Goal: Information Seeking & Learning: Learn about a topic

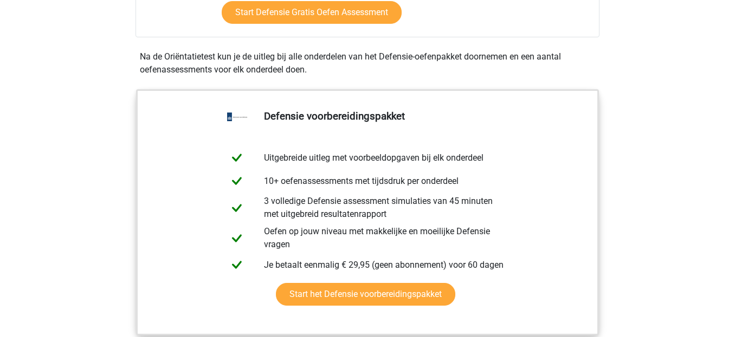
scroll to position [452, 0]
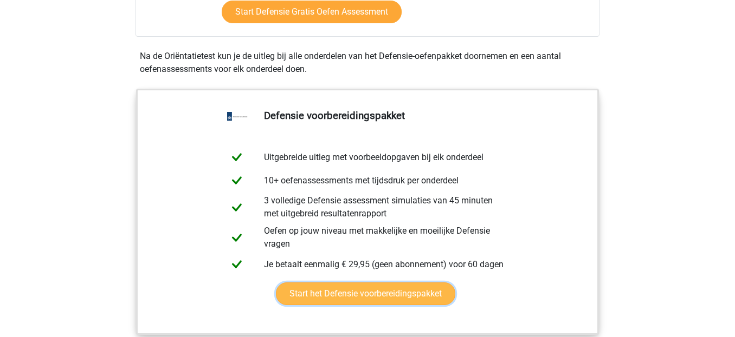
click at [434, 302] on link "Start het Defensie voorbereidingspakket" at bounding box center [365, 294] width 179 height 23
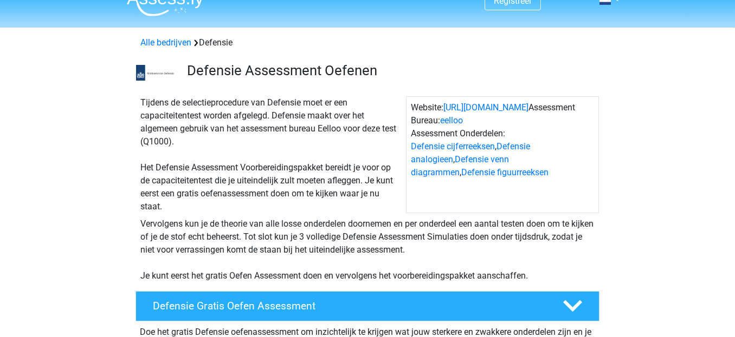
scroll to position [0, 0]
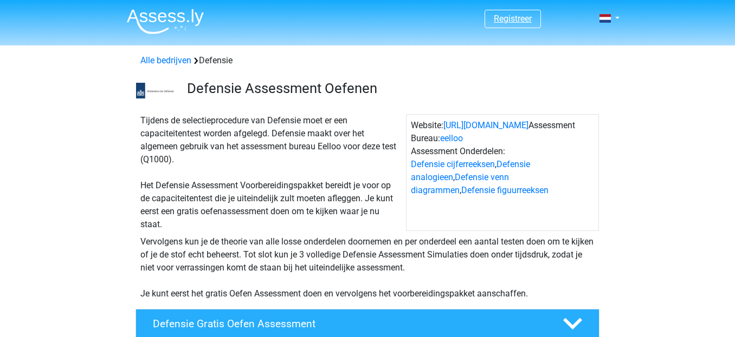
click at [518, 24] on link "Registreer" at bounding box center [512, 19] width 38 height 10
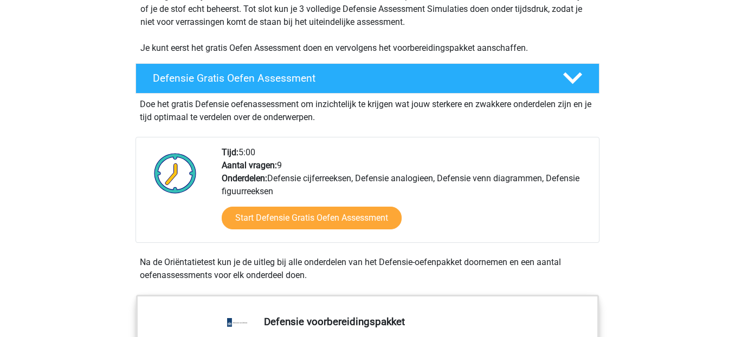
scroll to position [254, 0]
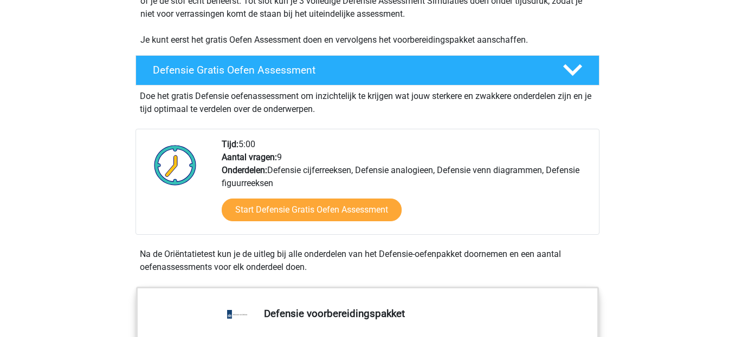
click at [371, 186] on div "Tijd: 5:00 Aantal vragen: 9 Onderdelen: Defensie cijferreeksen, Defensie analog…" at bounding box center [405, 186] width 385 height 96
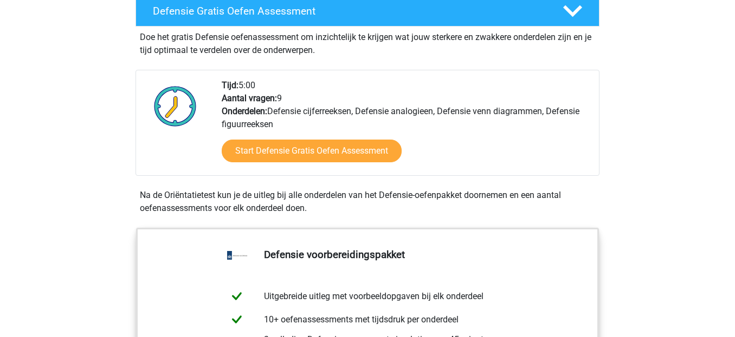
scroll to position [0, 0]
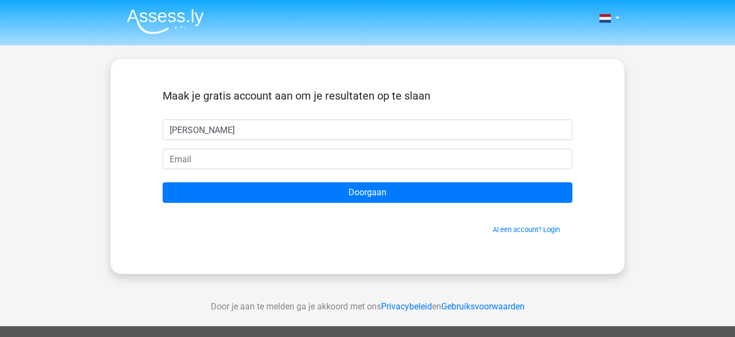
type input "Lucas"
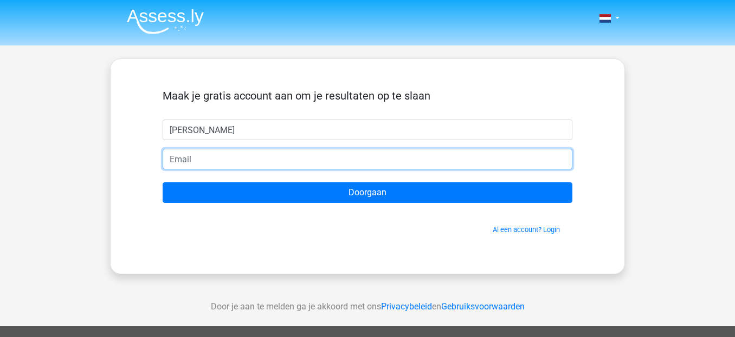
click at [373, 160] on input "email" at bounding box center [368, 159] width 410 height 21
type input "baumannlucas55@gmail.com"
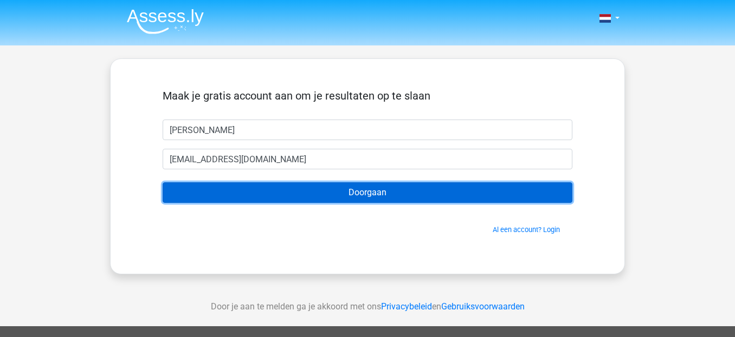
click at [375, 196] on input "Doorgaan" at bounding box center [368, 193] width 410 height 21
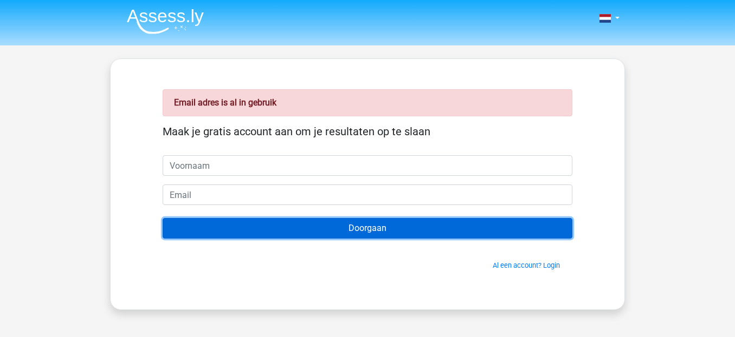
click at [566, 238] on input "Doorgaan" at bounding box center [368, 228] width 410 height 21
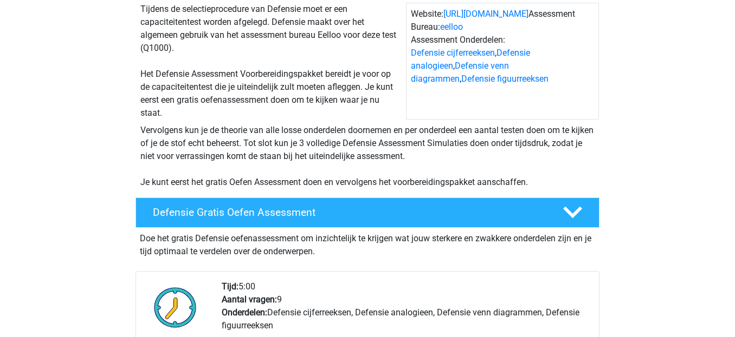
scroll to position [113, 0]
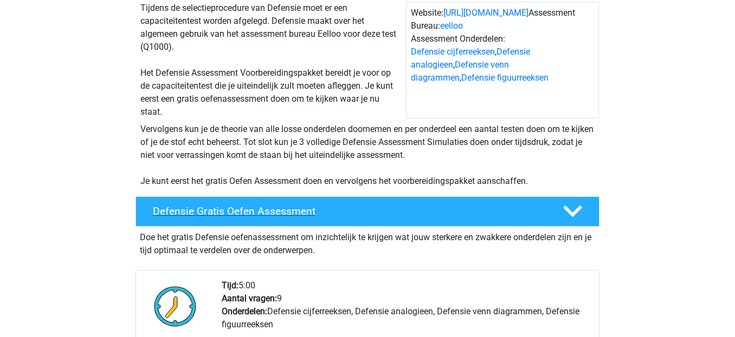
click at [557, 218] on div at bounding box center [571, 211] width 37 height 19
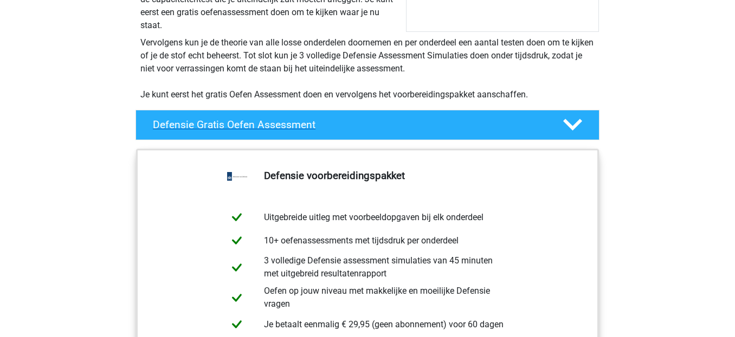
click at [547, 133] on div "Defensie Gratis Oefen Assessment" at bounding box center [367, 125] width 464 height 30
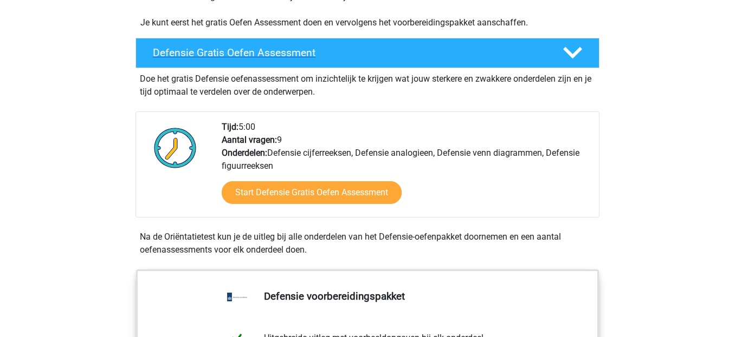
scroll to position [204, 0]
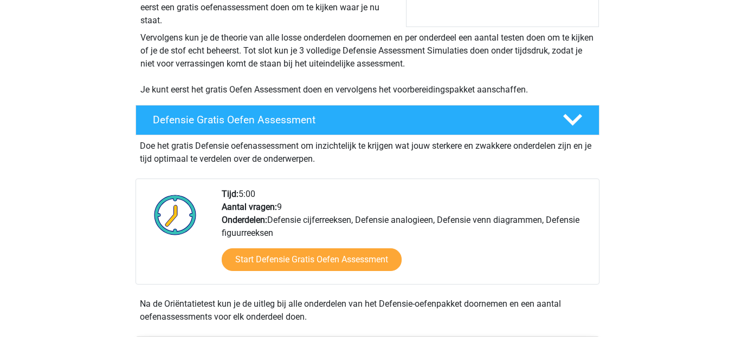
click at [514, 203] on div "Tijd: 5:00 Aantal vragen: 9 Onderdelen: Defensie cijferreeksen, Defensie analog…" at bounding box center [405, 236] width 385 height 96
click at [563, 119] on icon at bounding box center [572, 120] width 19 height 19
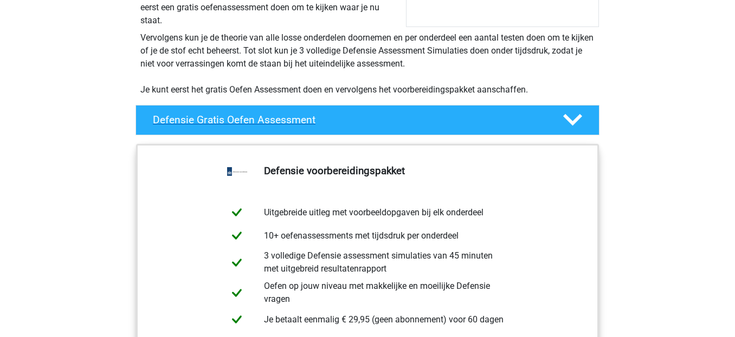
click at [562, 131] on div "Defensie Gratis Oefen Assessment" at bounding box center [367, 120] width 464 height 30
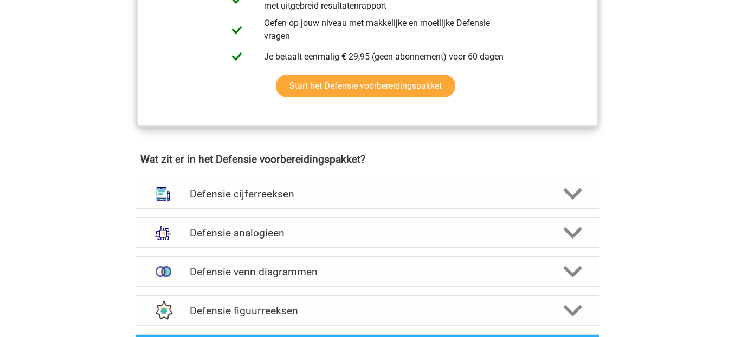
scroll to position [726, 0]
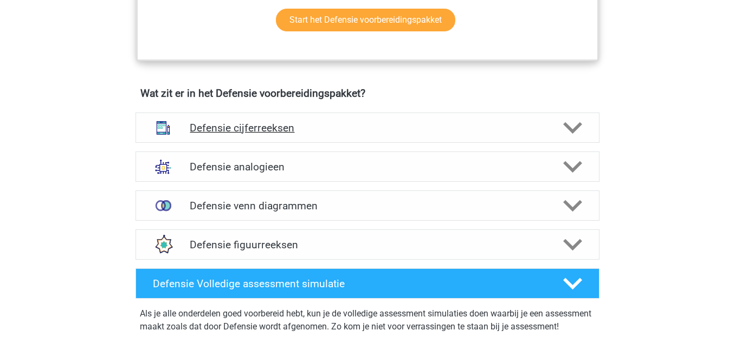
click at [567, 134] on icon at bounding box center [572, 128] width 19 height 19
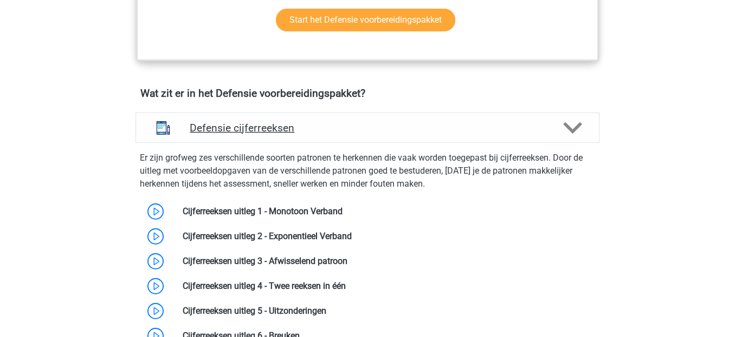
click at [571, 138] on div "Defensie cijferreeksen" at bounding box center [367, 128] width 464 height 30
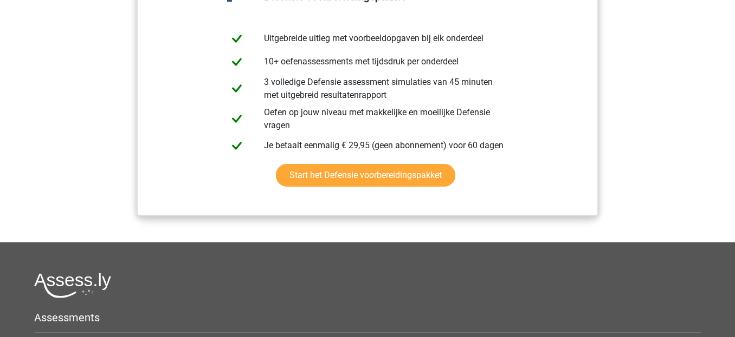
scroll to position [1271, 0]
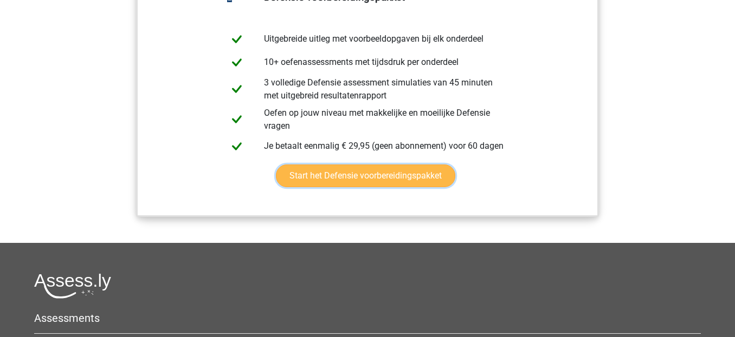
click at [438, 187] on link "Start het Defensie voorbereidingspakket" at bounding box center [365, 176] width 179 height 23
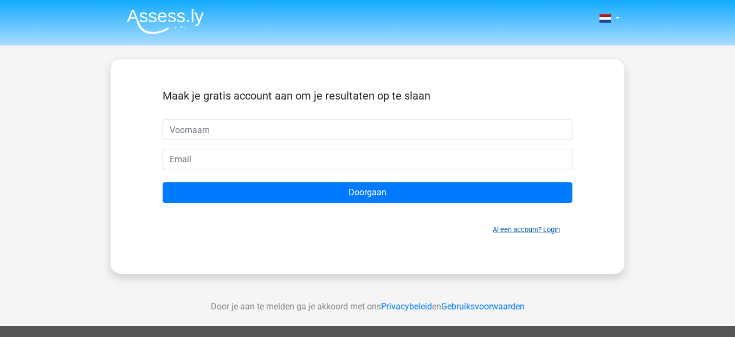
click at [499, 229] on link "Al een account? Login" at bounding box center [525, 230] width 67 height 8
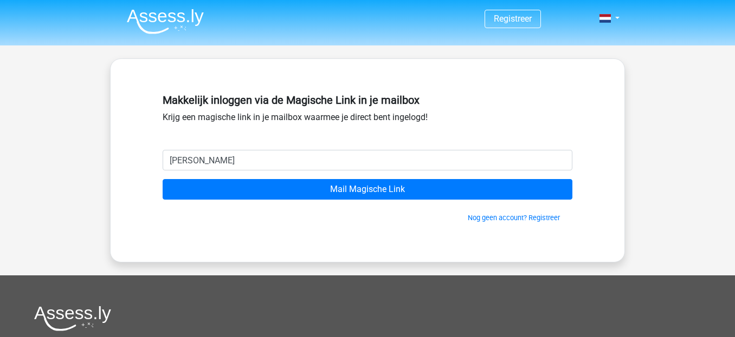
type input "[EMAIL_ADDRESS][DOMAIN_NAME]"
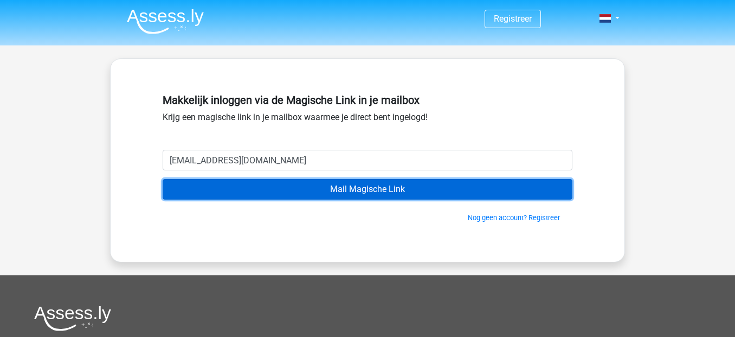
click at [377, 199] on input "Mail Magische Link" at bounding box center [368, 189] width 410 height 21
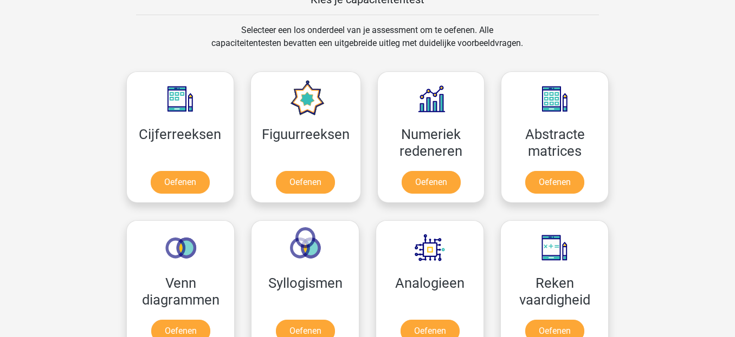
scroll to position [509, 0]
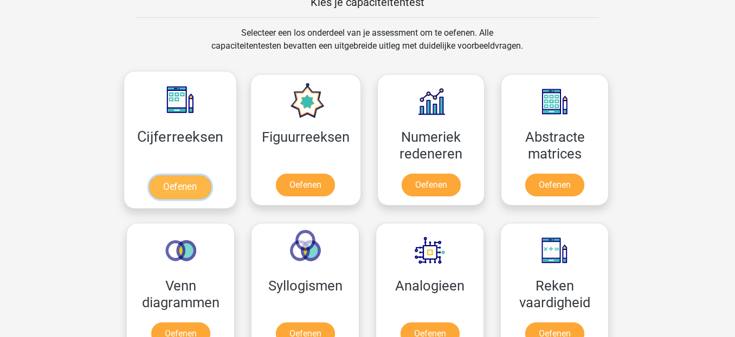
click at [162, 190] on link "Oefenen" at bounding box center [180, 188] width 62 height 24
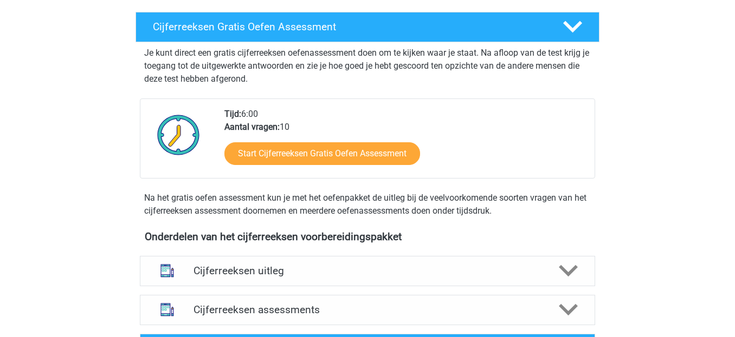
scroll to position [181, 0]
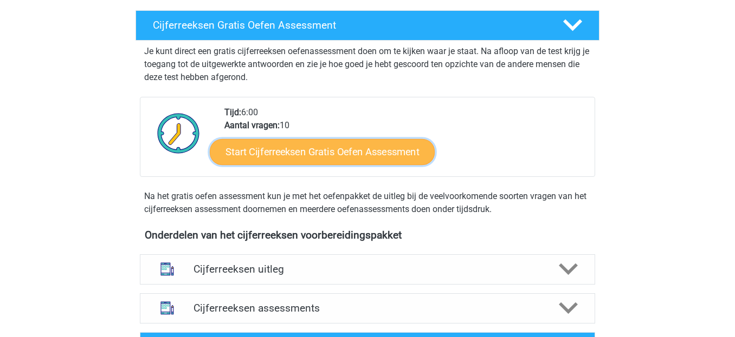
click at [246, 163] on link "Start Cijferreeksen Gratis Oefen Assessment" at bounding box center [322, 152] width 225 height 26
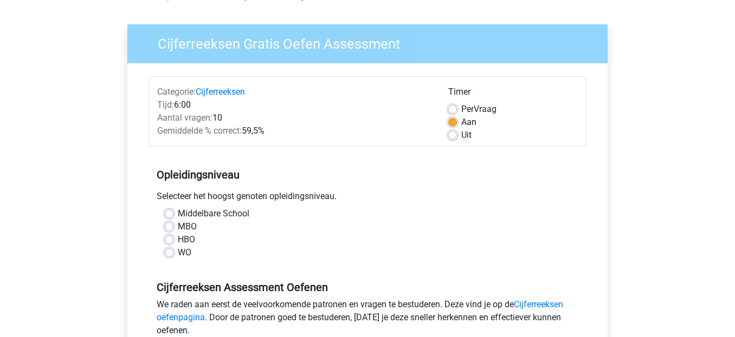
scroll to position [64, 0]
click at [178, 243] on label "HBO" at bounding box center [186, 240] width 17 height 13
click at [169, 243] on input "HBO" at bounding box center [169, 239] width 9 height 11
radio input "true"
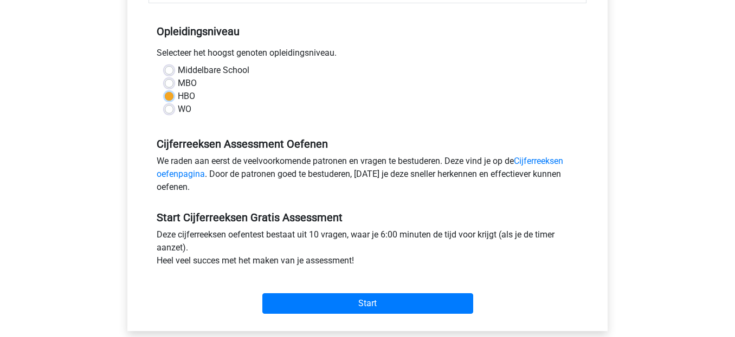
scroll to position [210, 0]
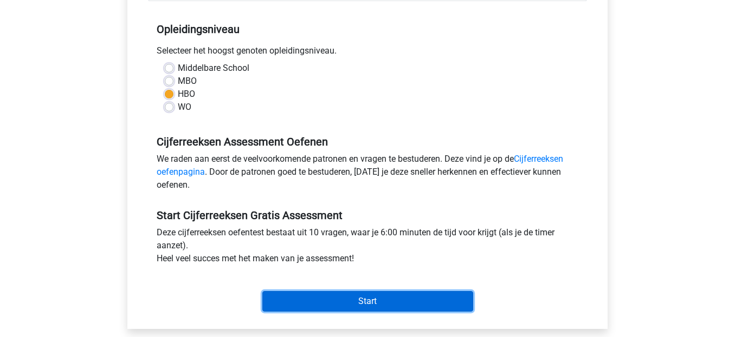
click at [452, 307] on input "Start" at bounding box center [367, 301] width 211 height 21
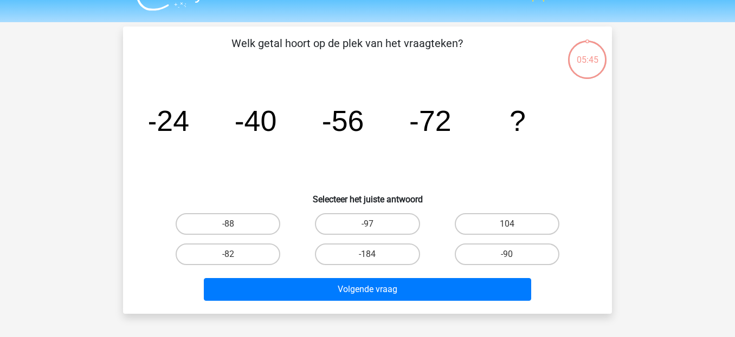
scroll to position [25, 0]
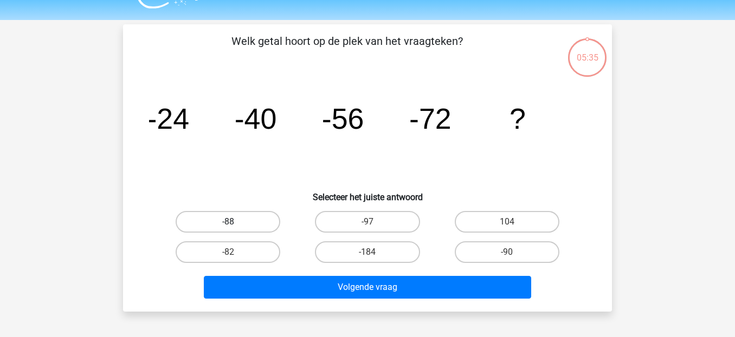
click at [244, 222] on label "-88" at bounding box center [228, 222] width 105 height 22
click at [235, 222] on input "-88" at bounding box center [231, 225] width 7 height 7
radio input "true"
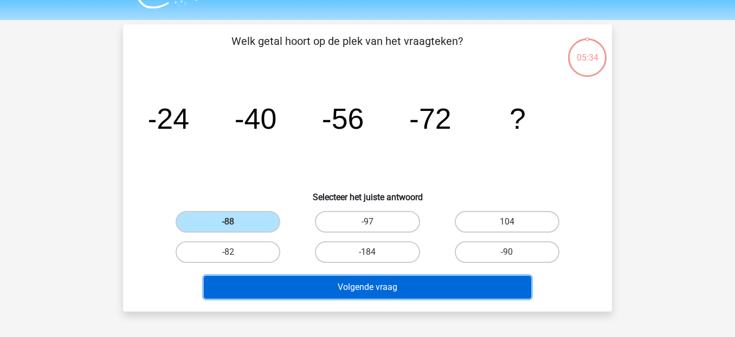
click at [361, 290] on button "Volgende vraag" at bounding box center [368, 287] width 328 height 23
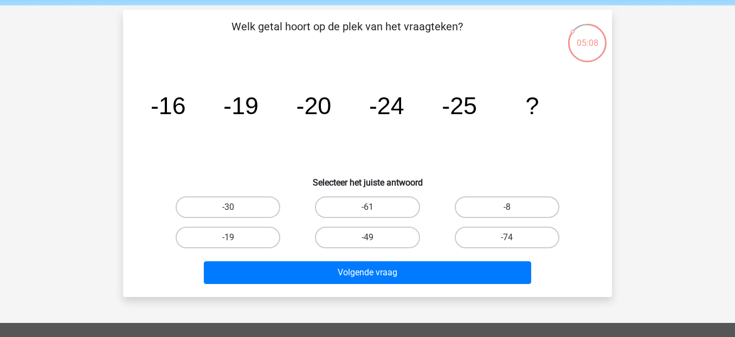
scroll to position [24, 0]
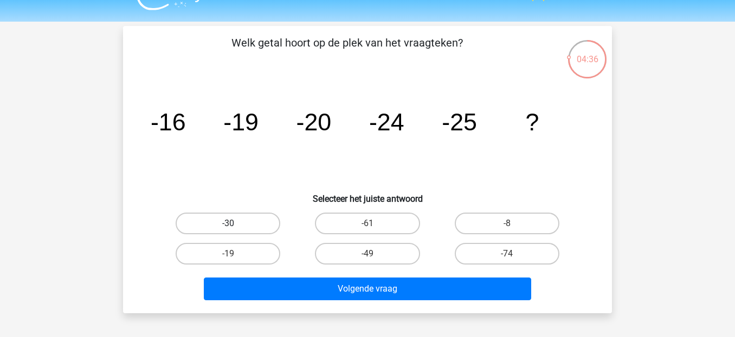
click at [189, 229] on label "-30" at bounding box center [228, 224] width 105 height 22
click at [228, 229] on input "-30" at bounding box center [231, 227] width 7 height 7
radio input "true"
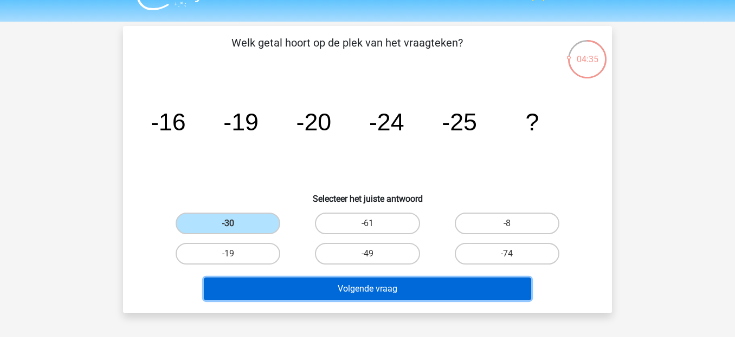
click at [410, 293] on button "Volgende vraag" at bounding box center [368, 289] width 328 height 23
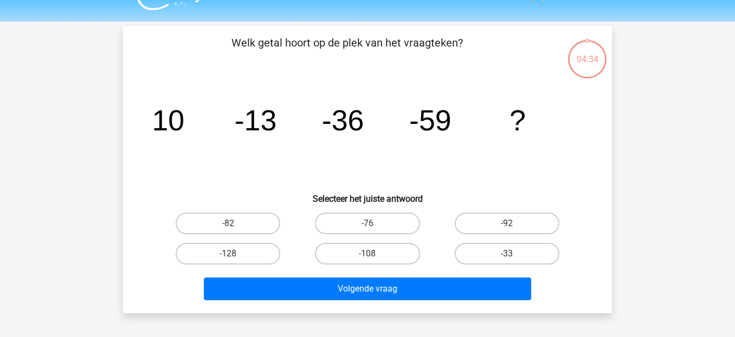
scroll to position [50, 0]
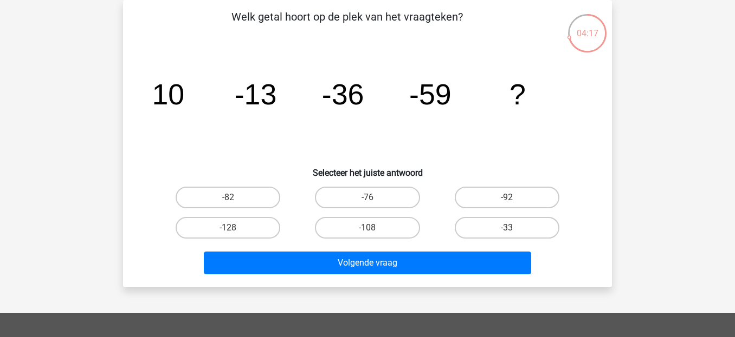
click at [594, 38] on div "04:17" at bounding box center [587, 26] width 41 height 27
click at [390, 202] on label "-76" at bounding box center [367, 198] width 105 height 22
click at [374, 202] on input "-76" at bounding box center [370, 201] width 7 height 7
radio input "true"
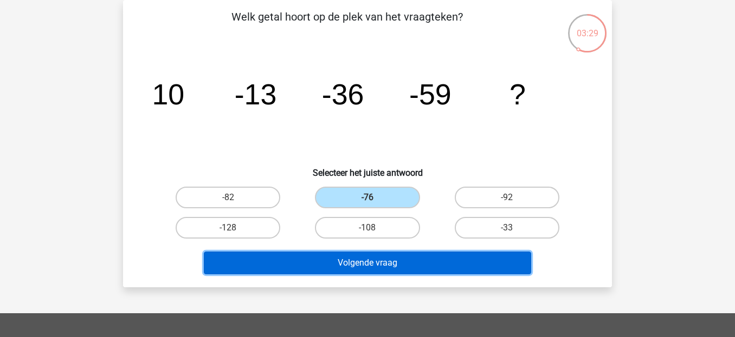
click at [408, 254] on button "Volgende vraag" at bounding box center [368, 263] width 328 height 23
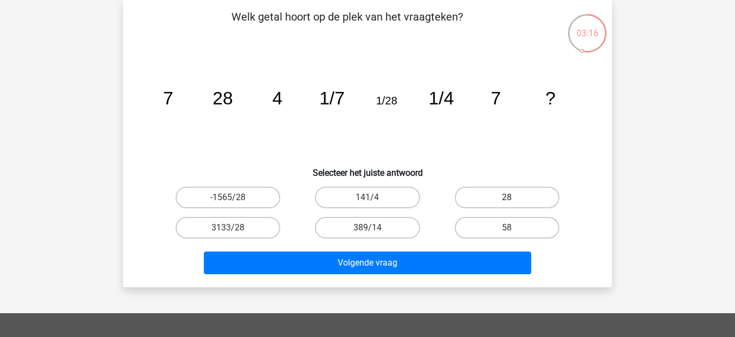
click at [506, 189] on label "28" at bounding box center [506, 198] width 105 height 22
click at [506, 198] on input "28" at bounding box center [509, 201] width 7 height 7
radio input "true"
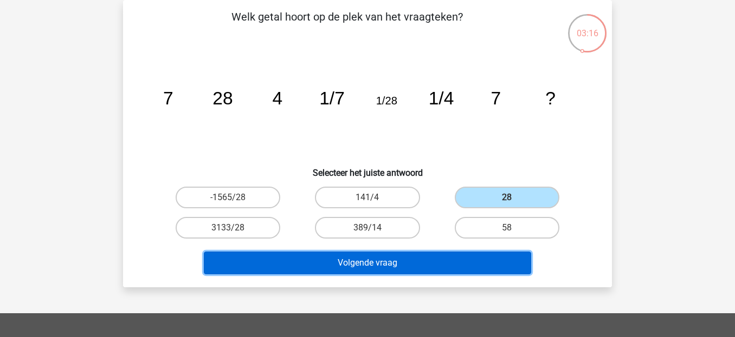
click at [492, 252] on button "Volgende vraag" at bounding box center [368, 263] width 328 height 23
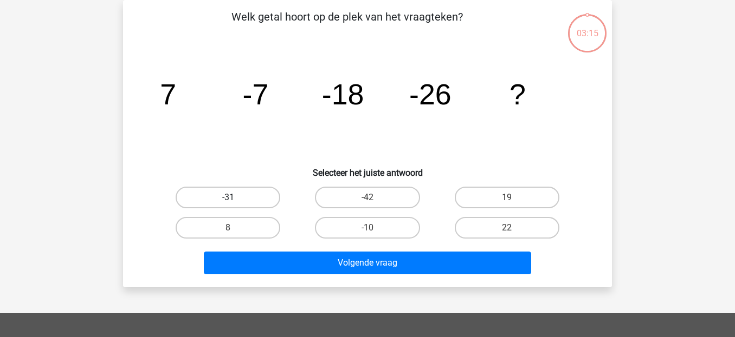
click at [240, 205] on label "-31" at bounding box center [228, 198] width 105 height 22
click at [235, 205] on input "-31" at bounding box center [231, 201] width 7 height 7
radio input "true"
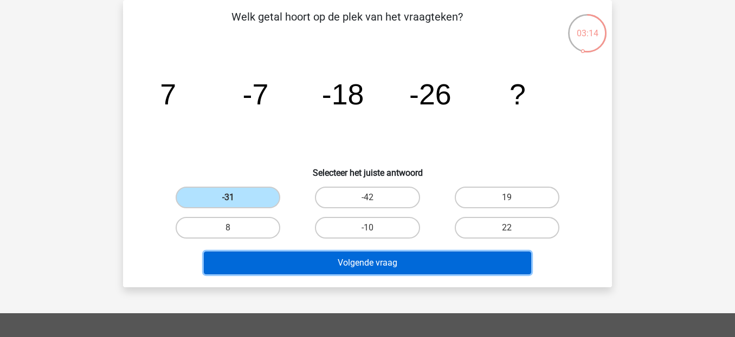
click at [347, 267] on button "Volgende vraag" at bounding box center [368, 263] width 328 height 23
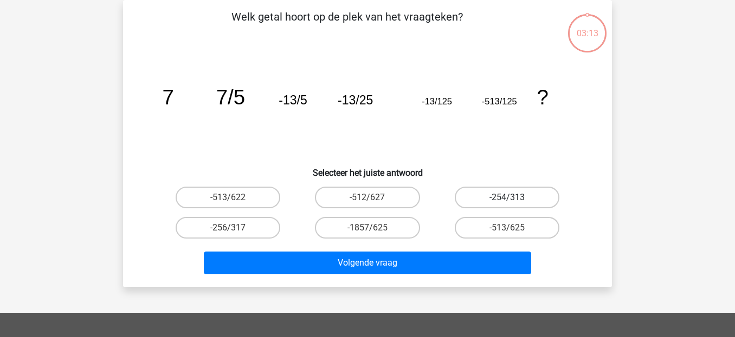
click at [499, 191] on label "-254/313" at bounding box center [506, 198] width 105 height 22
click at [506, 198] on input "-254/313" at bounding box center [509, 201] width 7 height 7
radio input "true"
click at [394, 219] on label "-1857/625" at bounding box center [367, 228] width 105 height 22
click at [374, 228] on input "-1857/625" at bounding box center [370, 231] width 7 height 7
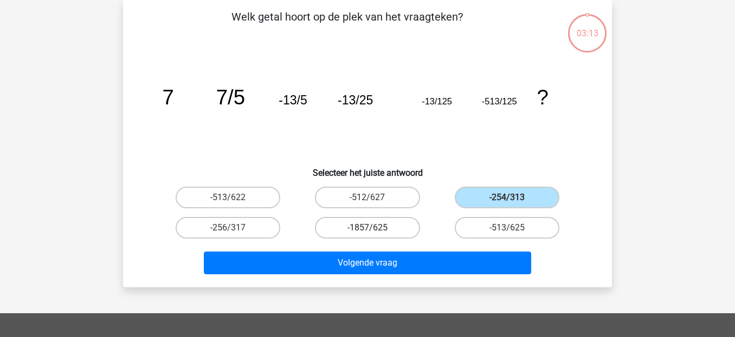
radio input "true"
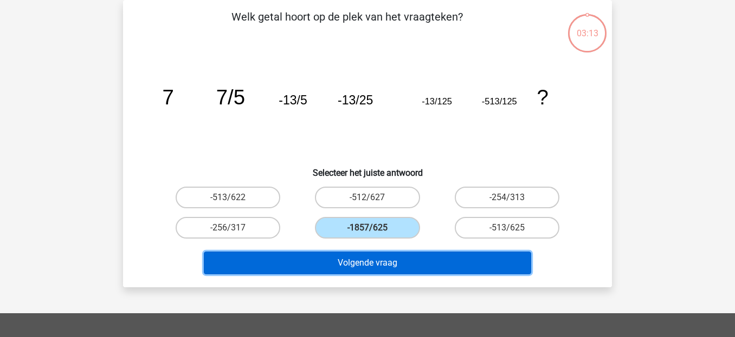
click at [403, 252] on button "Volgende vraag" at bounding box center [368, 263] width 328 height 23
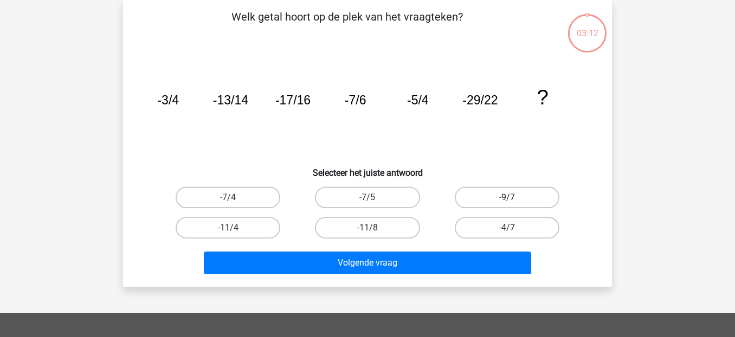
click at [489, 204] on label "-9/7" at bounding box center [506, 198] width 105 height 22
click at [506, 204] on input "-9/7" at bounding box center [509, 201] width 7 height 7
radio input "true"
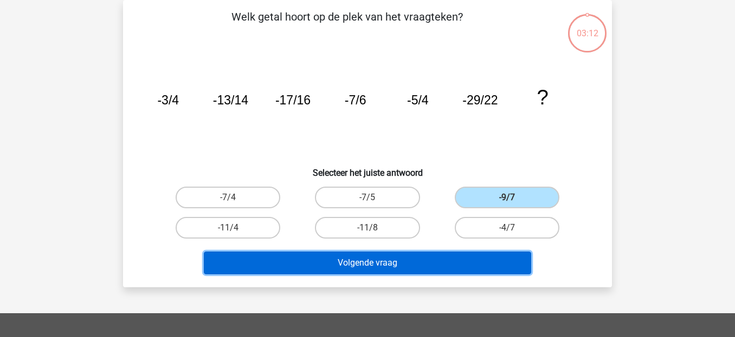
click at [464, 254] on button "Volgende vraag" at bounding box center [368, 263] width 328 height 23
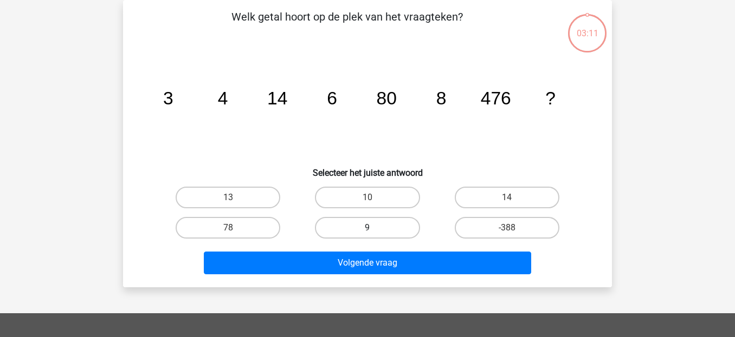
click at [349, 220] on label "9" at bounding box center [367, 228] width 105 height 22
click at [367, 228] on input "9" at bounding box center [370, 231] width 7 height 7
radio input "true"
click at [345, 235] on label "9" at bounding box center [367, 228] width 105 height 22
click at [367, 235] on input "9" at bounding box center [370, 231] width 7 height 7
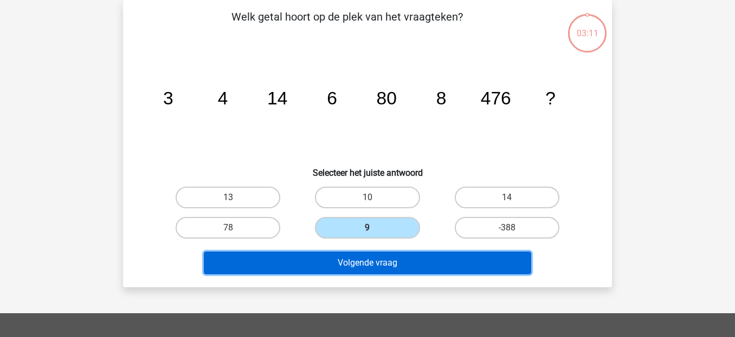
click at [347, 270] on button "Volgende vraag" at bounding box center [368, 263] width 328 height 23
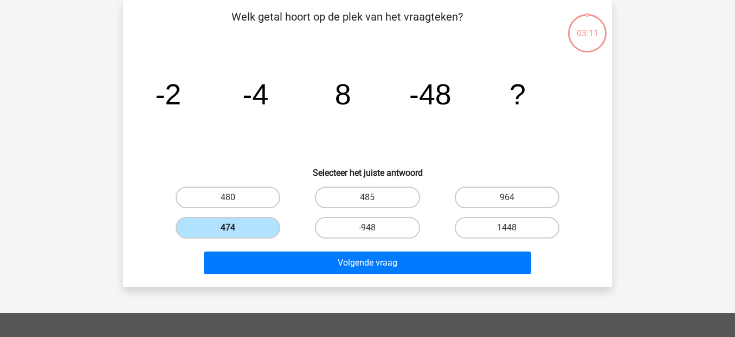
click at [270, 230] on label "474" at bounding box center [228, 228] width 105 height 22
click at [235, 230] on input "474" at bounding box center [231, 231] width 7 height 7
click at [346, 285] on div "Welk getal hoort op de plek van het vraagteken? image/svg+xml -2 -4 8 -48 ? Sel…" at bounding box center [367, 144] width 489 height 288
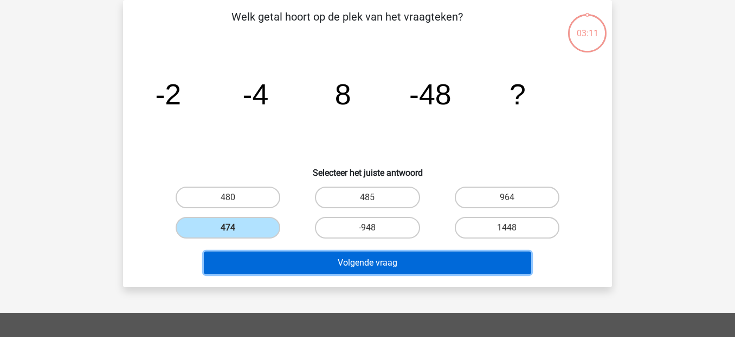
click at [366, 271] on button "Volgende vraag" at bounding box center [368, 263] width 328 height 23
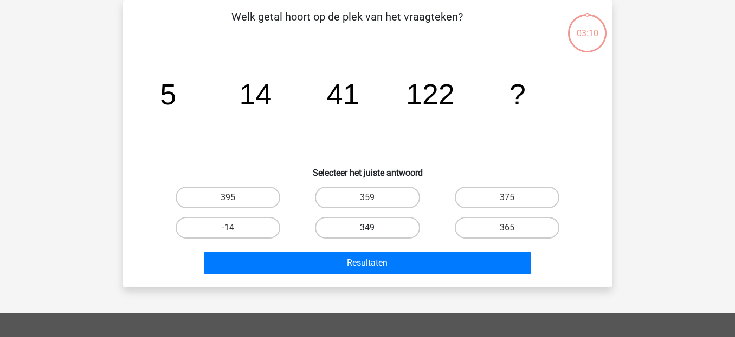
click at [376, 218] on label "349" at bounding box center [367, 228] width 105 height 22
click at [374, 228] on input "349" at bounding box center [370, 231] width 7 height 7
radio input "true"
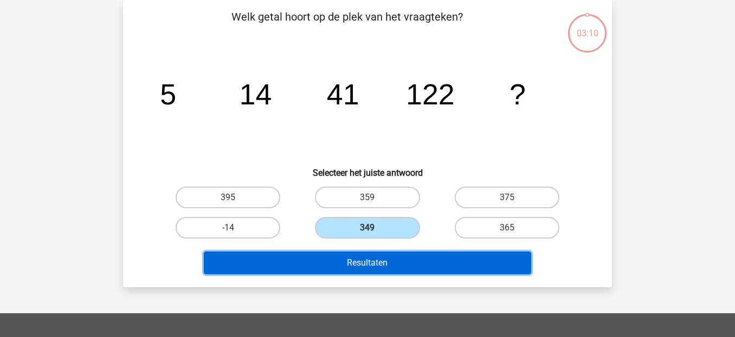
click at [415, 254] on button "Resultaten" at bounding box center [368, 263] width 328 height 23
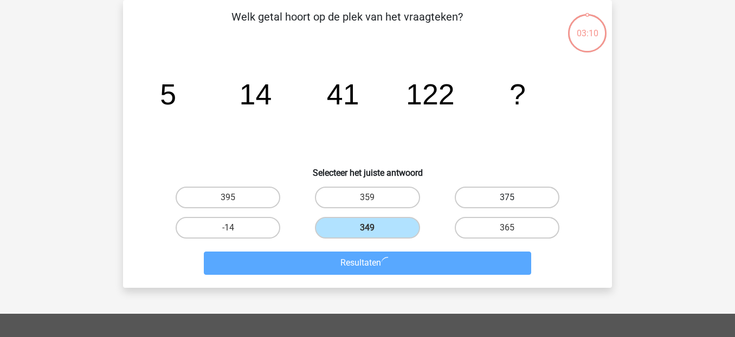
click at [488, 207] on label "375" at bounding box center [506, 198] width 105 height 22
click at [506, 205] on input "375" at bounding box center [509, 201] width 7 height 7
radio input "true"
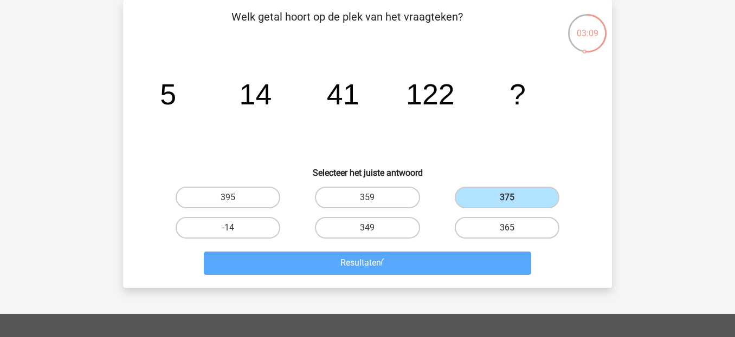
click at [495, 221] on label "365" at bounding box center [506, 228] width 105 height 22
click at [506, 228] on input "365" at bounding box center [509, 231] width 7 height 7
radio input "true"
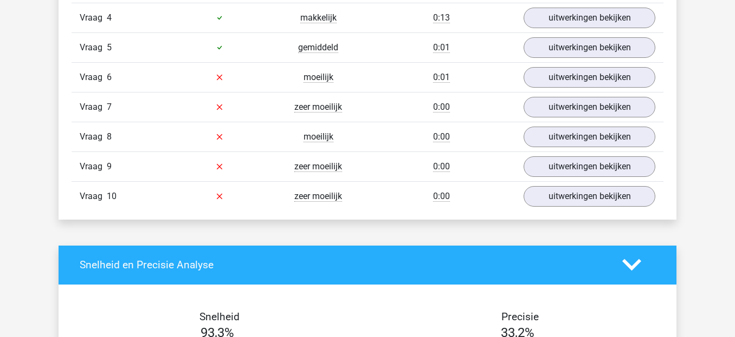
scroll to position [848, 0]
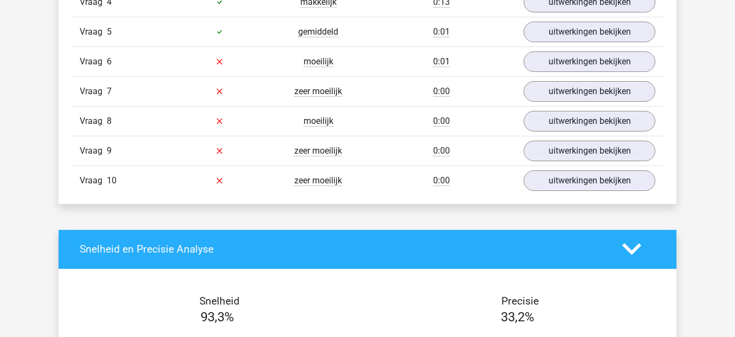
click at [709, 148] on div "[PERSON_NAME] [EMAIL_ADDRESS][DOMAIN_NAME]" at bounding box center [367, 158] width 735 height 2012
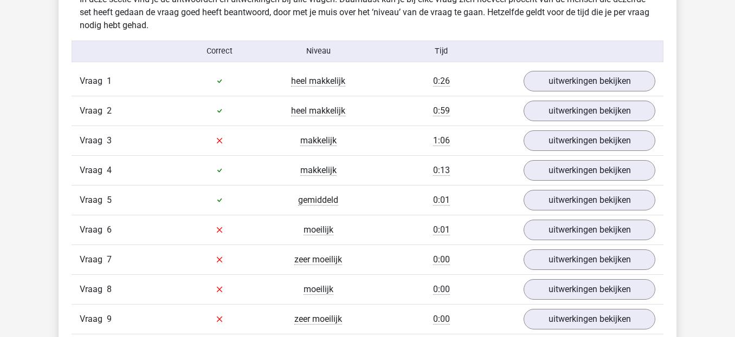
scroll to position [674, 0]
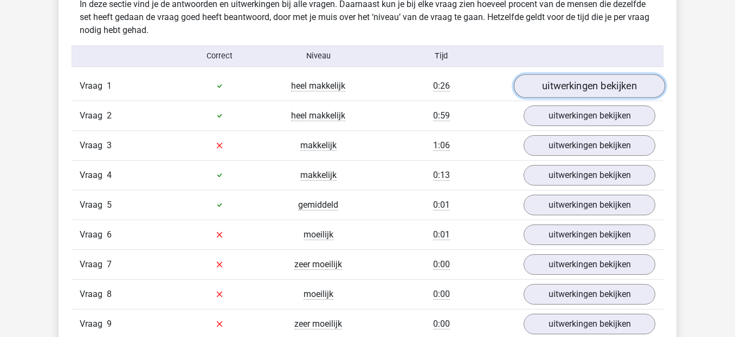
click at [622, 93] on link "uitwerkingen bekijken" at bounding box center [589, 86] width 151 height 24
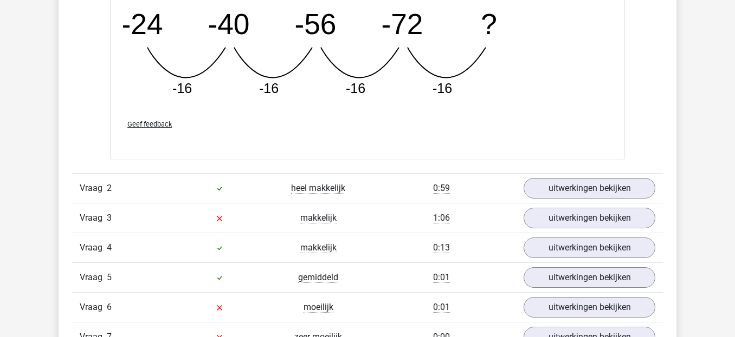
scroll to position [1080, 0]
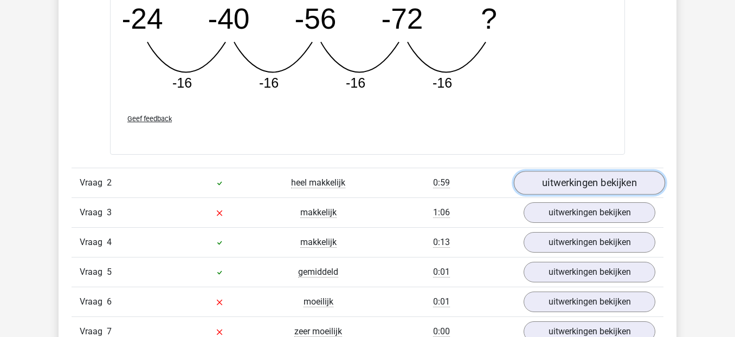
click at [595, 187] on link "uitwerkingen bekijken" at bounding box center [589, 183] width 151 height 24
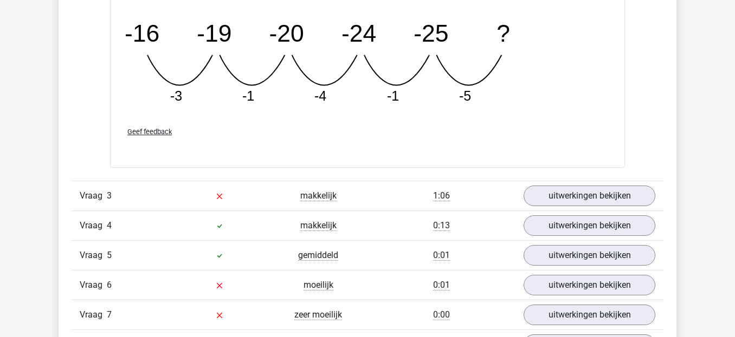
scroll to position [1597, 0]
click at [353, 189] on div "makkelijk" at bounding box center [318, 195] width 99 height 13
click at [369, 206] on div "Vraag 3 makkelijk 1:06 uitwerkingen bekijken" at bounding box center [368, 195] width 592 height 30
click at [379, 191] on div "1:06" at bounding box center [441, 195] width 148 height 13
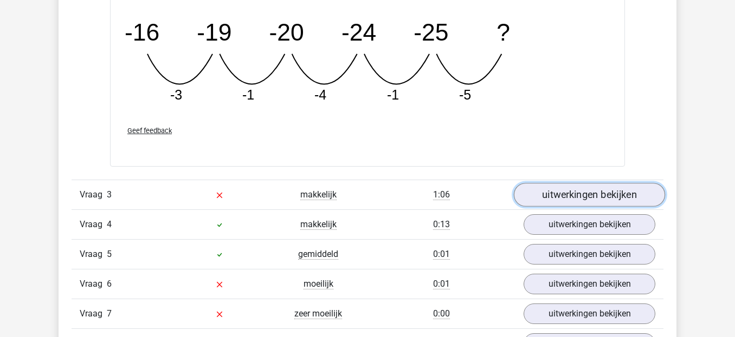
click at [550, 197] on link "uitwerkingen bekijken" at bounding box center [589, 195] width 151 height 24
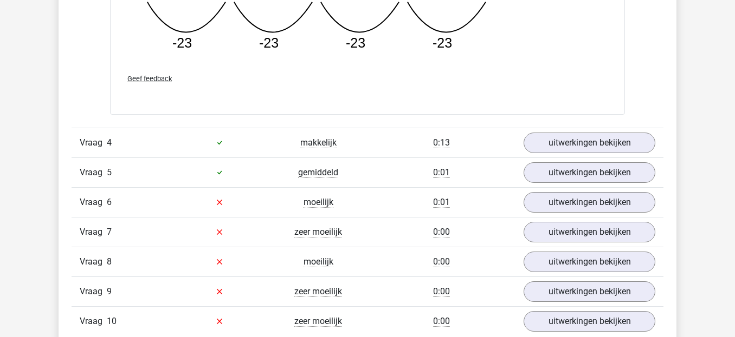
scroll to position [2152, 0]
click at [410, 146] on div "0:13" at bounding box center [441, 143] width 148 height 13
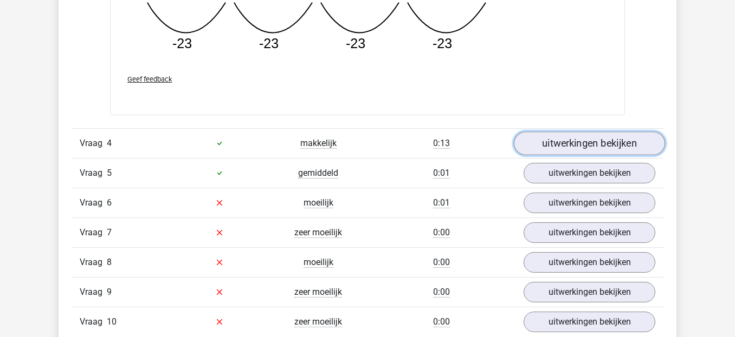
click at [631, 151] on link "uitwerkingen bekijken" at bounding box center [589, 144] width 151 height 24
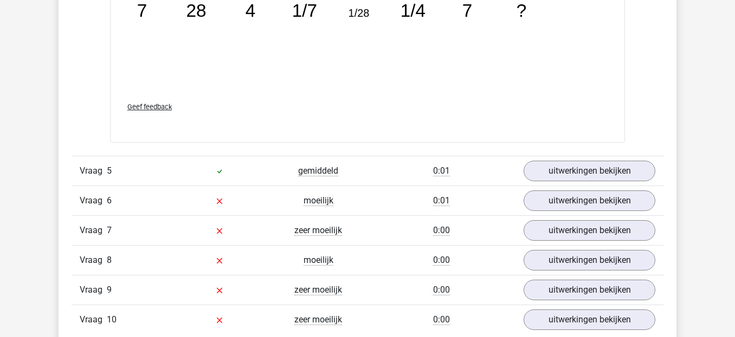
scroll to position [2730, 0]
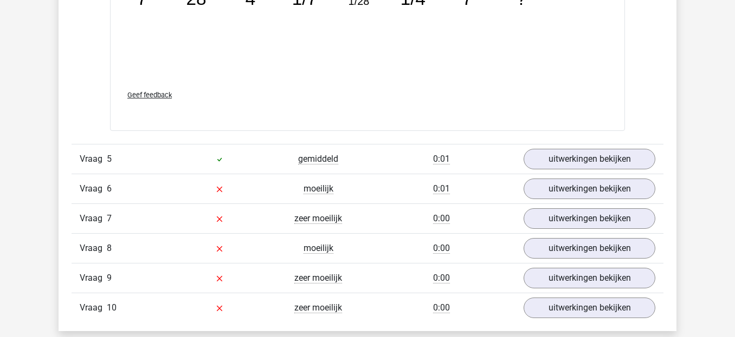
click at [146, 169] on div "Vraag 5 gemiddeld 0:01 uitwerkingen bekijken" at bounding box center [368, 159] width 592 height 30
click at [229, 164] on div at bounding box center [219, 159] width 99 height 13
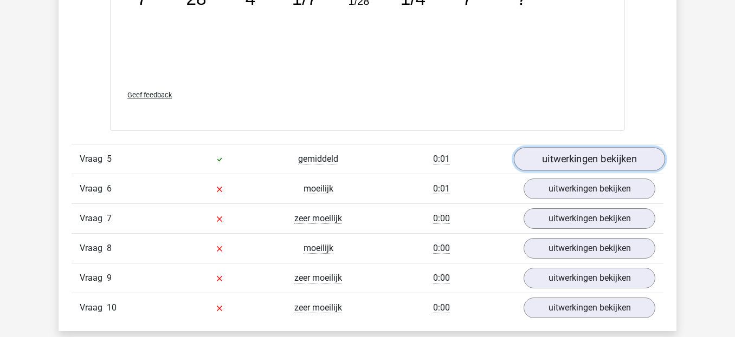
click at [550, 161] on link "uitwerkingen bekijken" at bounding box center [589, 160] width 151 height 24
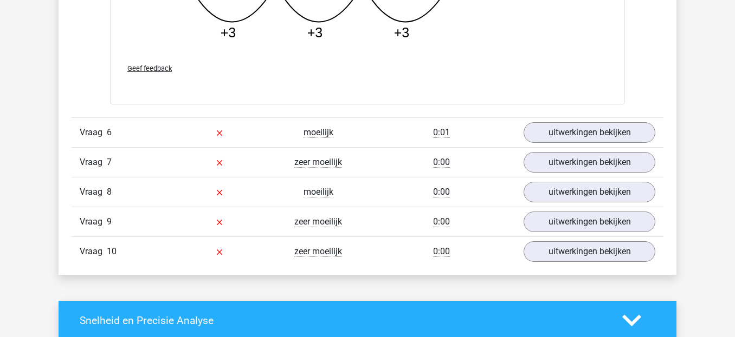
scroll to position [3339, 0]
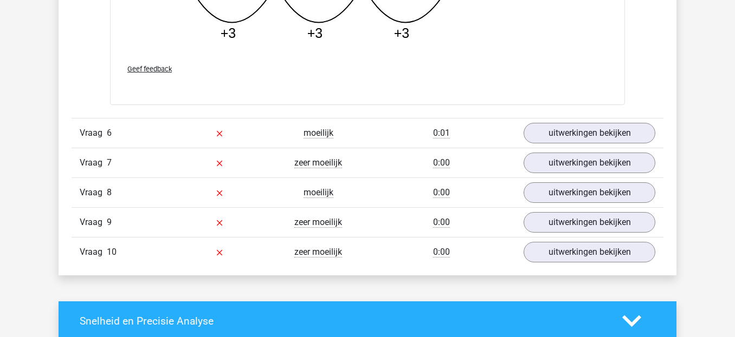
click at [241, 139] on div at bounding box center [219, 133] width 99 height 13
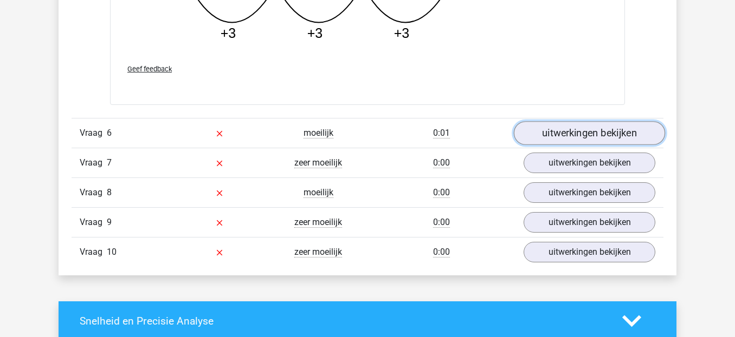
click at [543, 131] on link "uitwerkingen bekijken" at bounding box center [589, 133] width 151 height 24
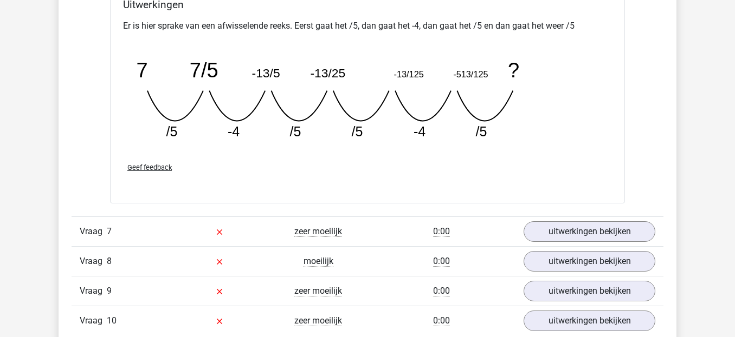
scroll to position [3745, 0]
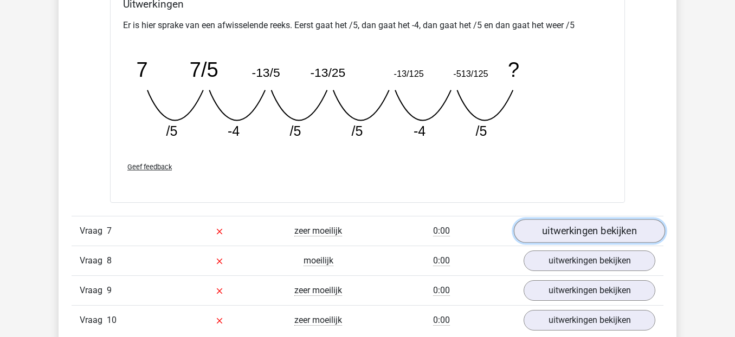
click at [550, 239] on link "uitwerkingen bekijken" at bounding box center [589, 231] width 151 height 24
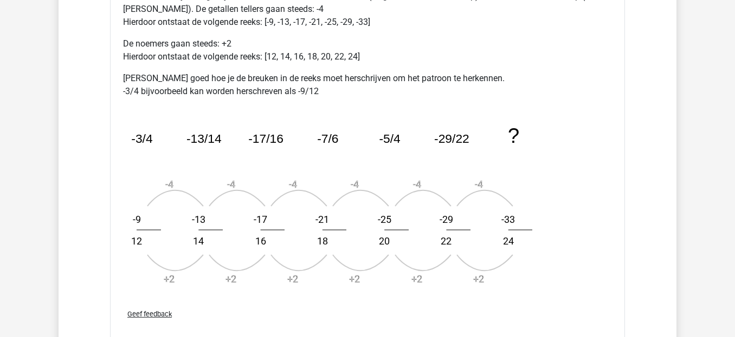
scroll to position [4280, 0]
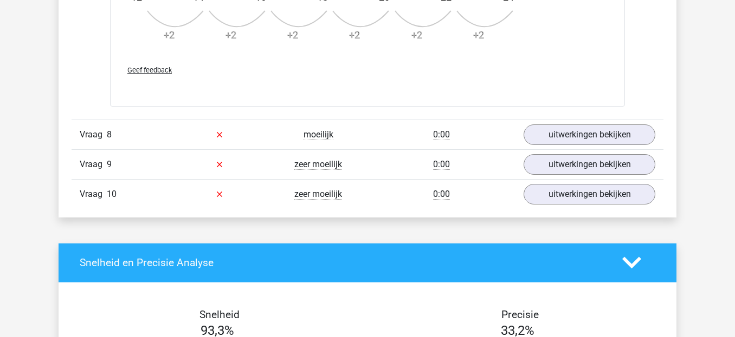
scroll to position [4514, 0]
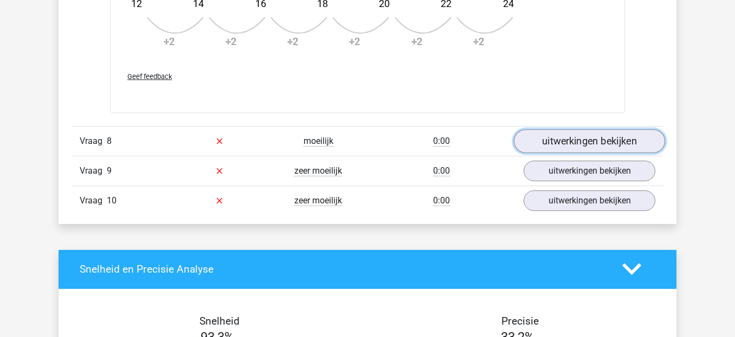
click at [552, 147] on link "uitwerkingen bekijken" at bounding box center [589, 141] width 151 height 24
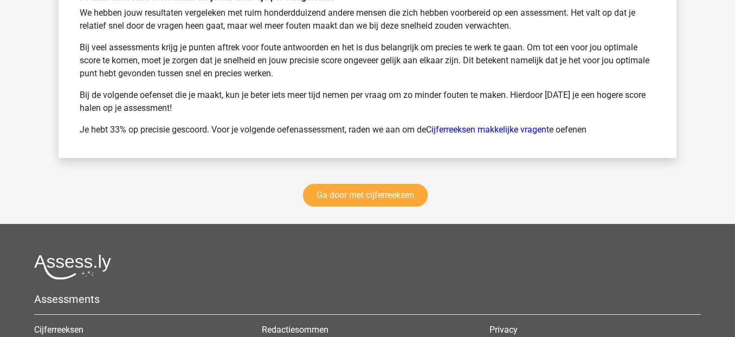
scroll to position [5728, 0]
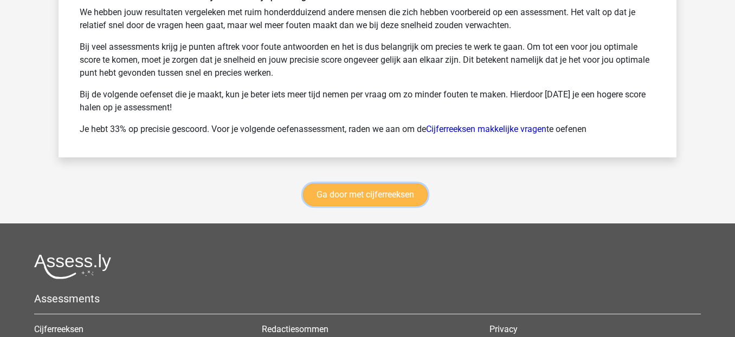
click at [320, 200] on link "Ga door met cijferreeksen" at bounding box center [365, 195] width 125 height 23
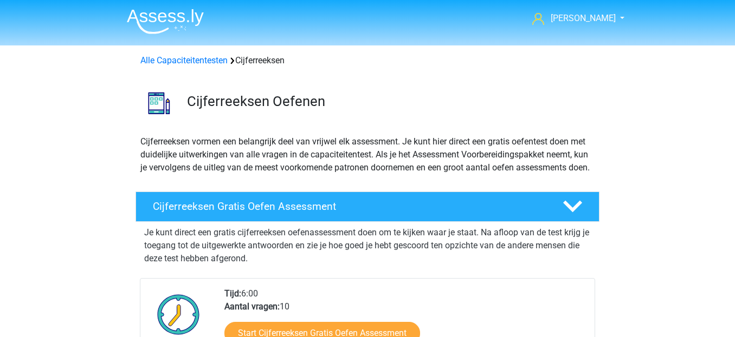
scroll to position [484, 0]
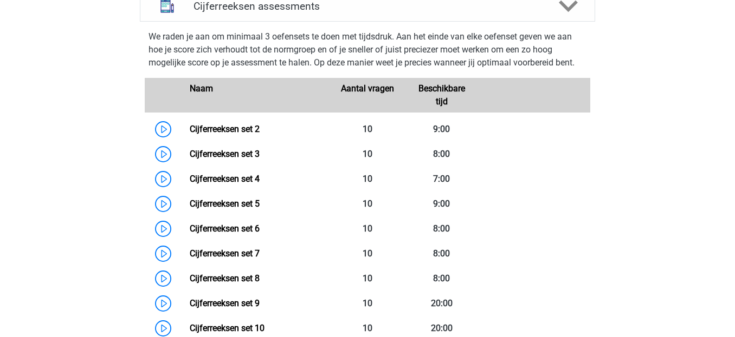
click at [200, 108] on div "Naam" at bounding box center [255, 95] width 148 height 26
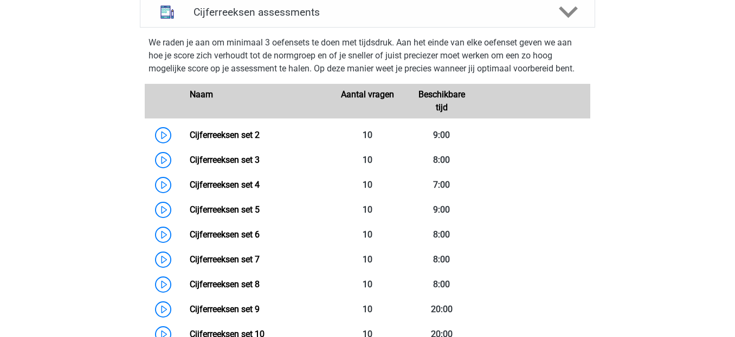
scroll to position [473, 0]
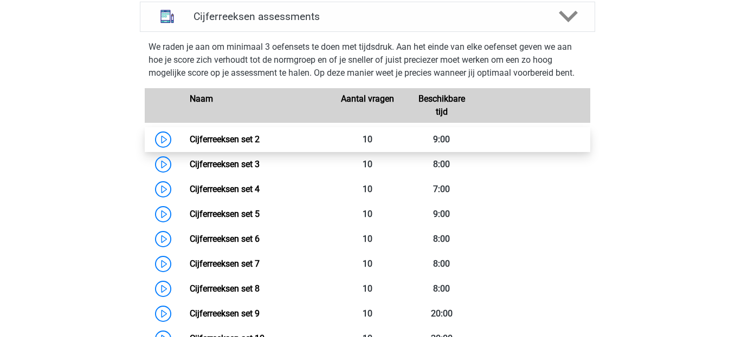
click at [203, 145] on link "Cijferreeksen set 2" at bounding box center [225, 139] width 70 height 10
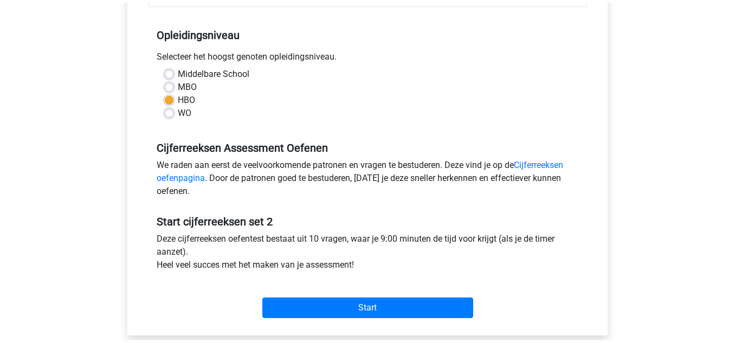
scroll to position [210, 0]
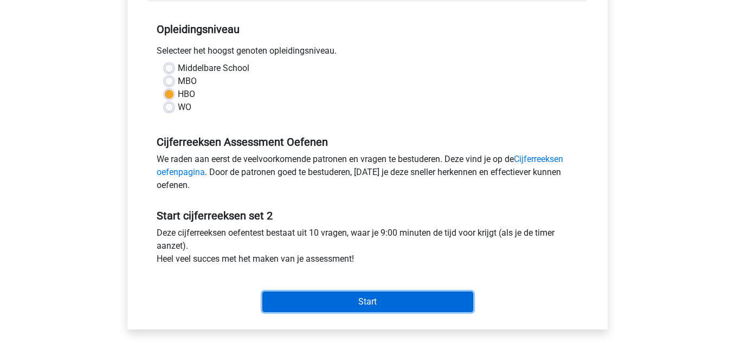
click at [274, 292] on input "Start" at bounding box center [367, 301] width 211 height 21
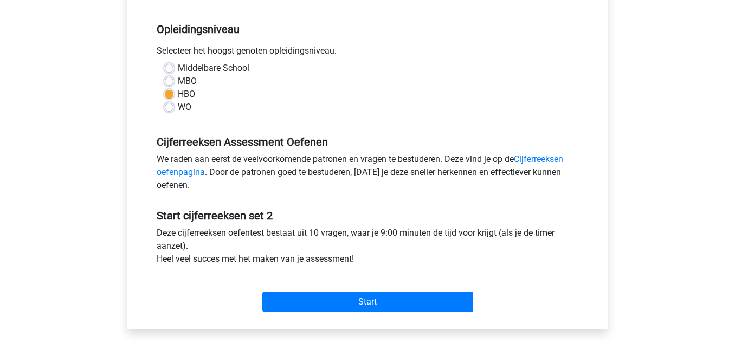
click at [178, 81] on label "MBO" at bounding box center [187, 81] width 19 height 13
click at [165, 81] on input "MBO" at bounding box center [169, 80] width 9 height 11
radio input "true"
click at [178, 68] on label "Middelbare School" at bounding box center [214, 68] width 72 height 13
click at [168, 68] on input "Middelbare School" at bounding box center [169, 67] width 9 height 11
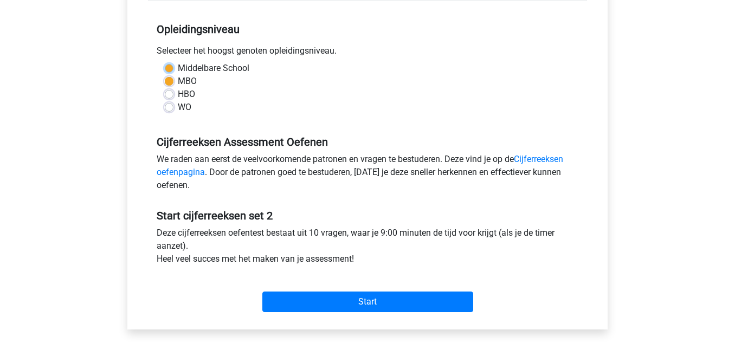
radio input "true"
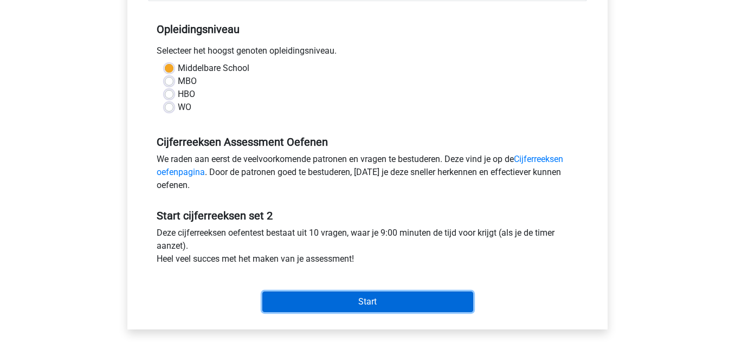
click at [398, 304] on input "Start" at bounding box center [367, 301] width 211 height 21
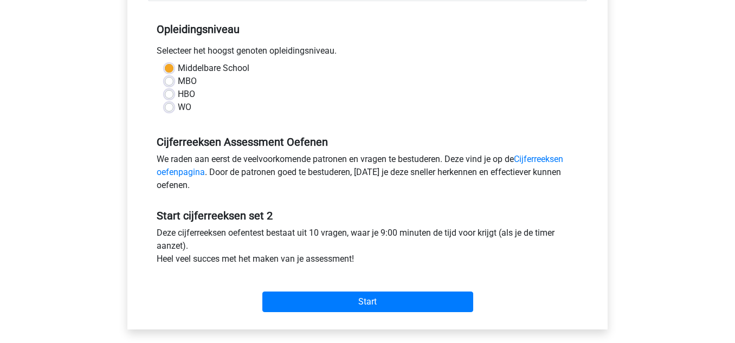
click at [435, 114] on div "WO" at bounding box center [367, 107] width 405 height 13
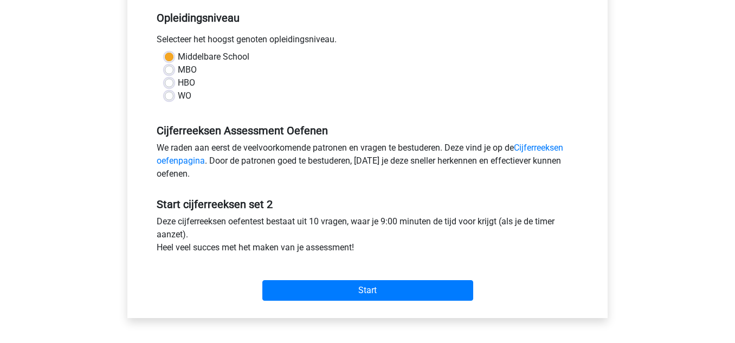
scroll to position [0, 0]
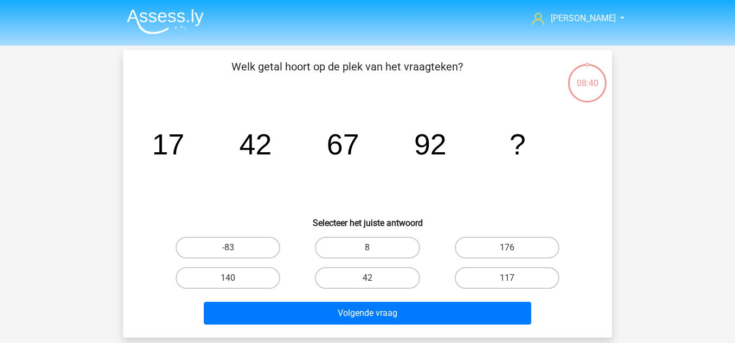
click at [511, 280] on input "117" at bounding box center [509, 281] width 7 height 7
radio input "true"
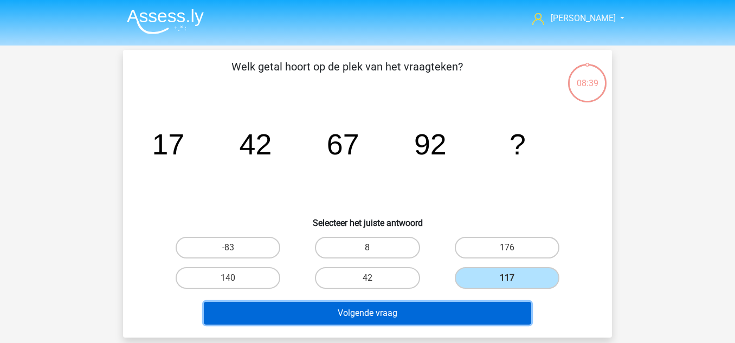
click at [469, 321] on button "Volgende vraag" at bounding box center [368, 313] width 328 height 23
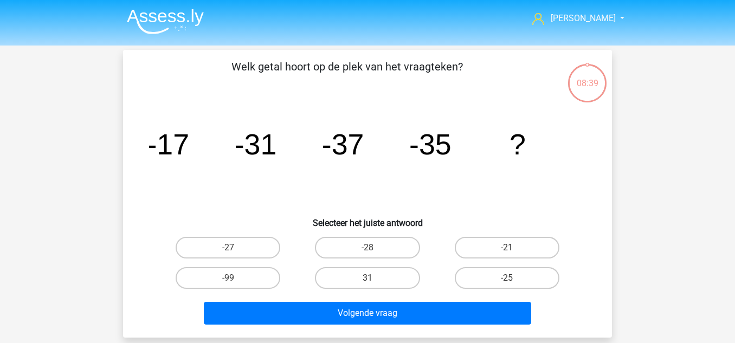
scroll to position [50, 0]
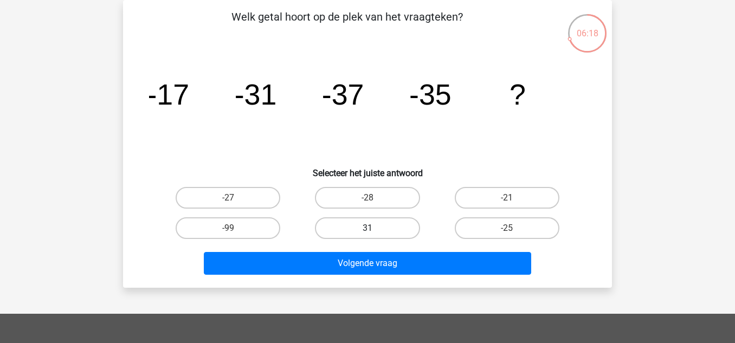
click at [376, 230] on label "31" at bounding box center [367, 228] width 105 height 22
click at [374, 230] on input "31" at bounding box center [370, 231] width 7 height 7
radio input "true"
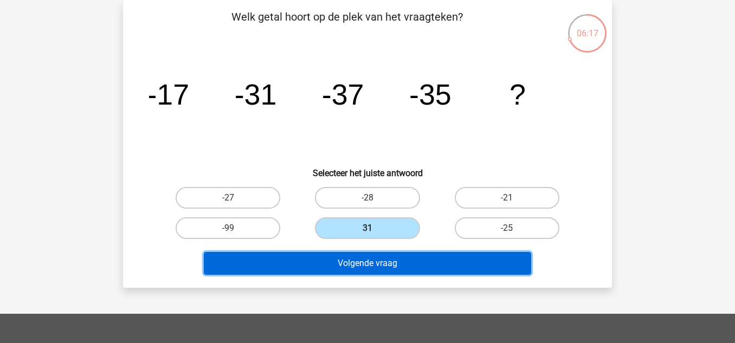
click at [375, 263] on button "Volgende vraag" at bounding box center [368, 263] width 328 height 23
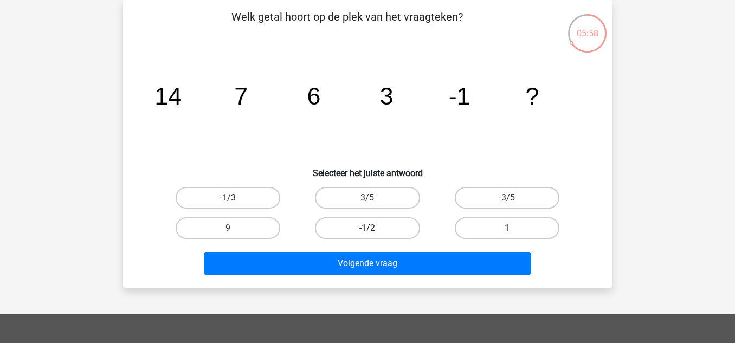
click at [401, 235] on label "-1/2" at bounding box center [367, 228] width 105 height 22
click at [374, 235] on input "-1/2" at bounding box center [370, 231] width 7 height 7
radio input "true"
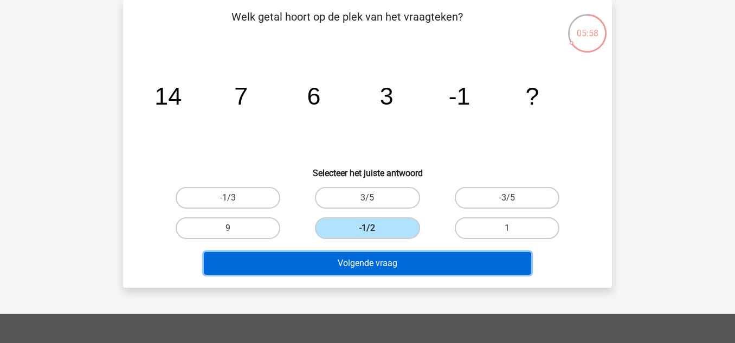
click at [425, 267] on button "Volgende vraag" at bounding box center [368, 263] width 328 height 23
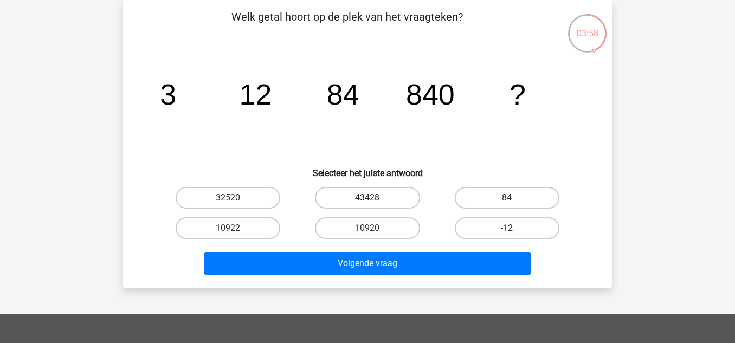
click at [358, 200] on label "43428" at bounding box center [367, 198] width 105 height 22
click at [367, 200] on input "43428" at bounding box center [370, 201] width 7 height 7
radio input "true"
click at [381, 275] on div "Volgende vraag" at bounding box center [367, 265] width 418 height 27
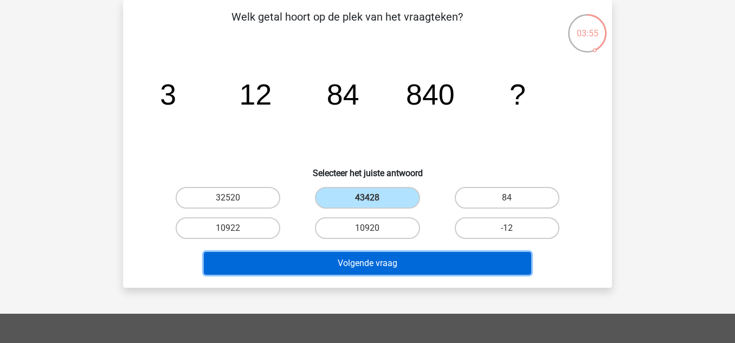
click at [386, 269] on button "Volgende vraag" at bounding box center [368, 263] width 328 height 23
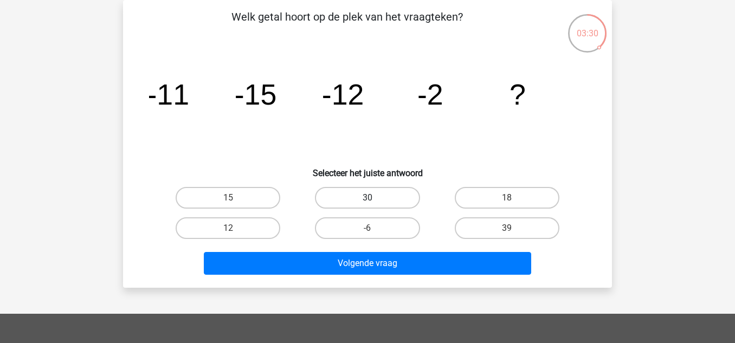
click at [361, 189] on label "30" at bounding box center [367, 198] width 105 height 22
click at [367, 198] on input "30" at bounding box center [370, 201] width 7 height 7
radio input "true"
click at [489, 201] on label "18" at bounding box center [506, 198] width 105 height 22
click at [506, 201] on input "18" at bounding box center [509, 201] width 7 height 7
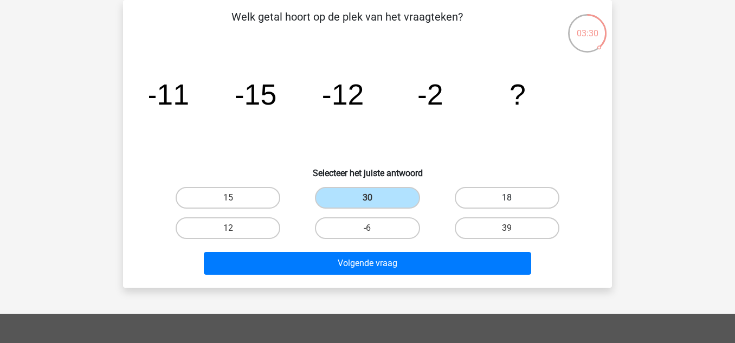
radio input "true"
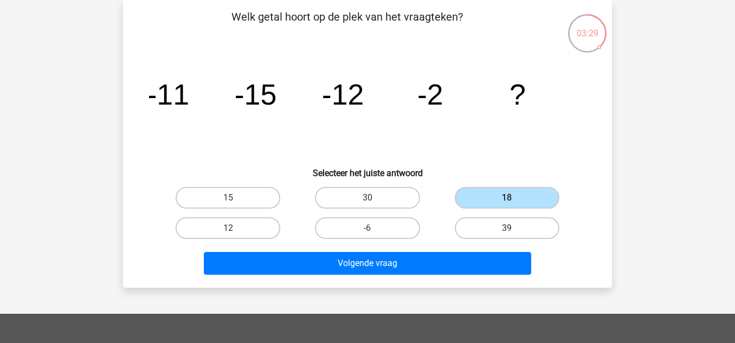
click at [433, 235] on div "-6" at bounding box center [366, 228] width 139 height 30
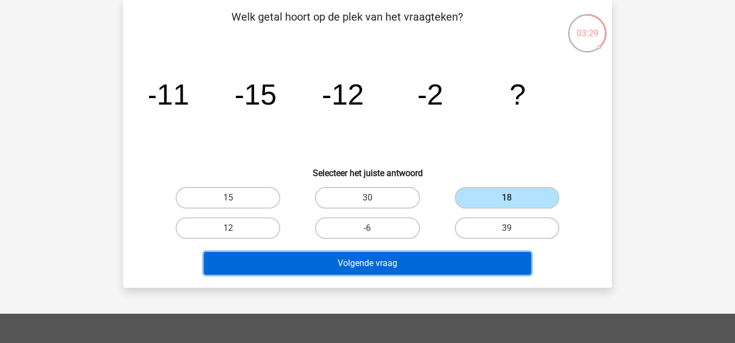
click at [397, 255] on button "Volgende vraag" at bounding box center [368, 263] width 328 height 23
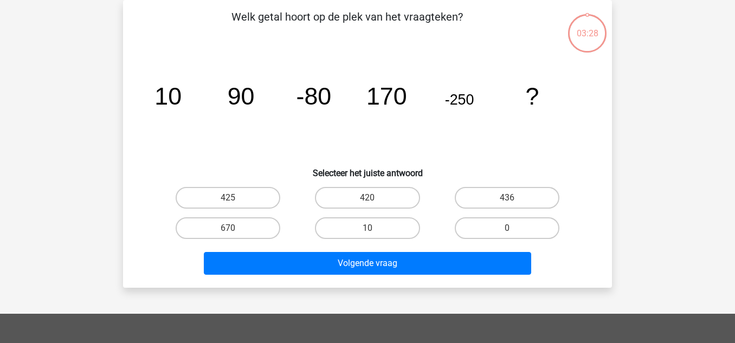
click at [384, 217] on label "10" at bounding box center [367, 228] width 105 height 22
click at [374, 228] on input "10" at bounding box center [370, 231] width 7 height 7
radio input "true"
click at [379, 231] on label "10" at bounding box center [367, 228] width 105 height 22
click at [374, 231] on input "10" at bounding box center [370, 231] width 7 height 7
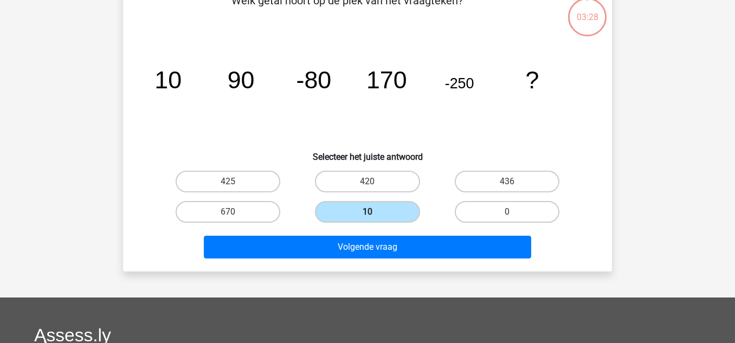
scroll to position [73, 0]
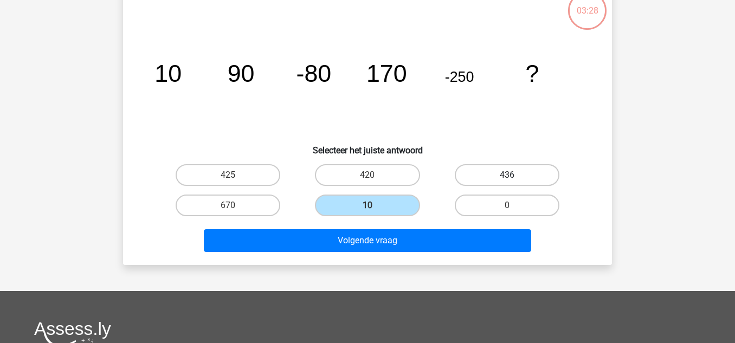
click at [490, 172] on label "436" at bounding box center [506, 175] width 105 height 22
click at [506, 175] on input "436" at bounding box center [509, 178] width 7 height 7
radio input "true"
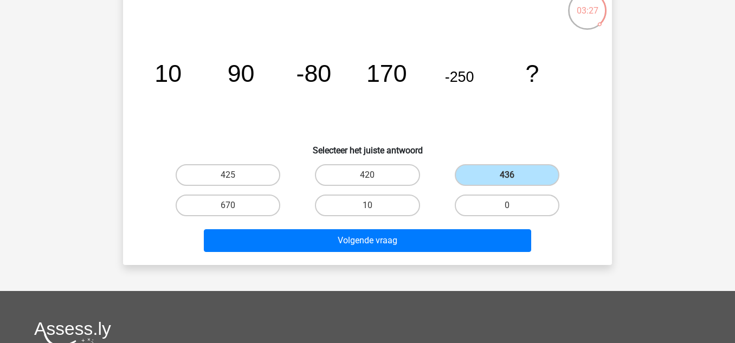
click at [435, 181] on div "420" at bounding box center [366, 175] width 139 height 30
click at [244, 182] on label "425" at bounding box center [228, 175] width 105 height 22
click at [235, 182] on input "425" at bounding box center [231, 178] width 7 height 7
radio input "true"
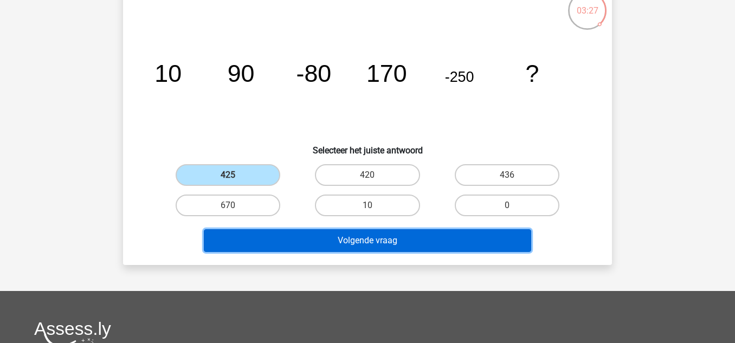
click at [263, 237] on button "Volgende vraag" at bounding box center [368, 240] width 328 height 23
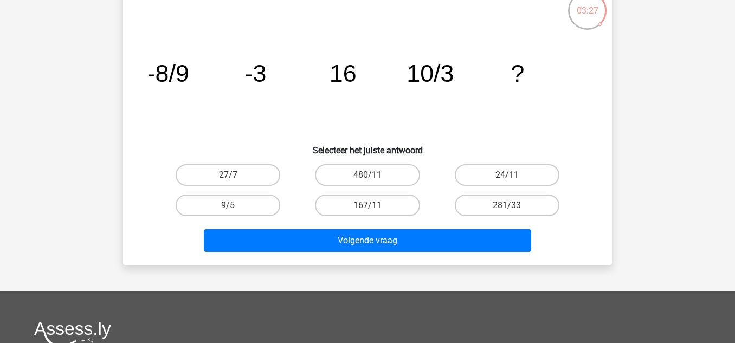
click at [360, 216] on label "167/11" at bounding box center [367, 205] width 105 height 22
click at [367, 212] on input "167/11" at bounding box center [370, 208] width 7 height 7
radio input "true"
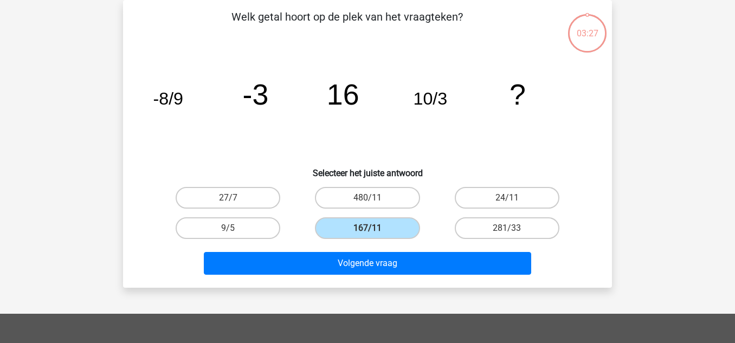
click at [418, 207] on div "480/11" at bounding box center [367, 198] width 131 height 22
click at [395, 199] on label "480/11" at bounding box center [367, 198] width 105 height 22
click at [374, 199] on input "480/11" at bounding box center [370, 201] width 7 height 7
radio input "true"
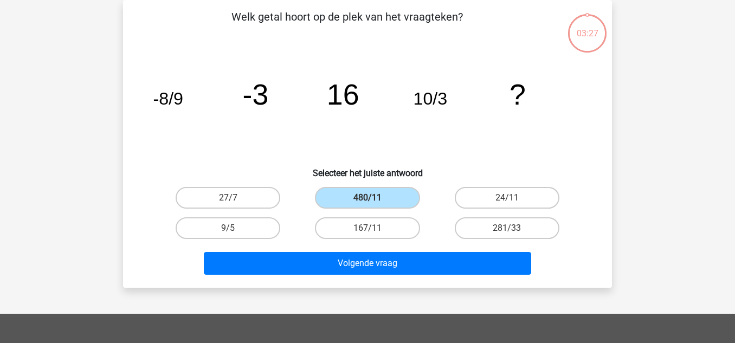
click at [301, 203] on div "480/11" at bounding box center [366, 198] width 139 height 30
click at [257, 219] on label "9/5" at bounding box center [228, 228] width 105 height 22
click at [235, 228] on input "9/5" at bounding box center [231, 231] width 7 height 7
radio input "true"
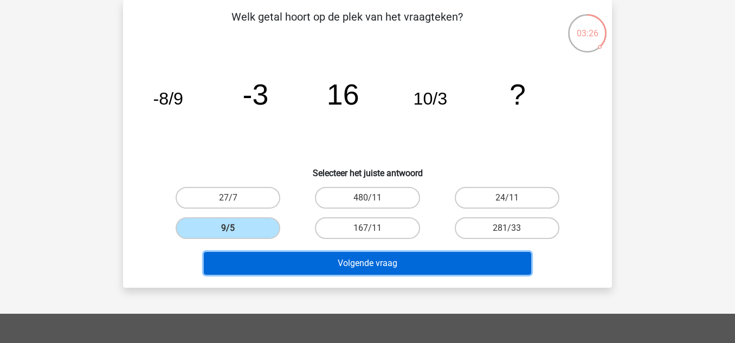
click at [336, 271] on button "Volgende vraag" at bounding box center [368, 263] width 328 height 23
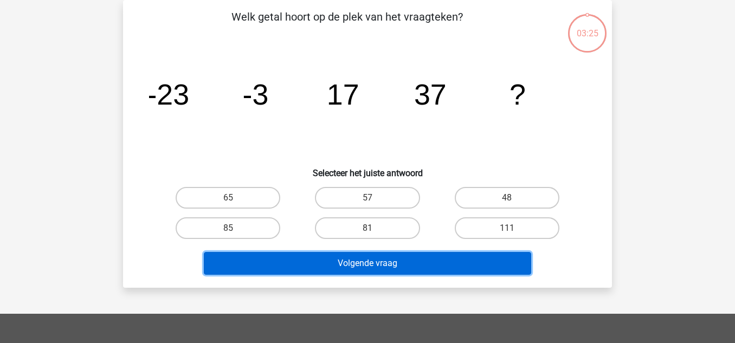
click at [371, 257] on button "Volgende vraag" at bounding box center [368, 263] width 328 height 23
click at [410, 252] on button "Volgende vraag" at bounding box center [368, 263] width 328 height 23
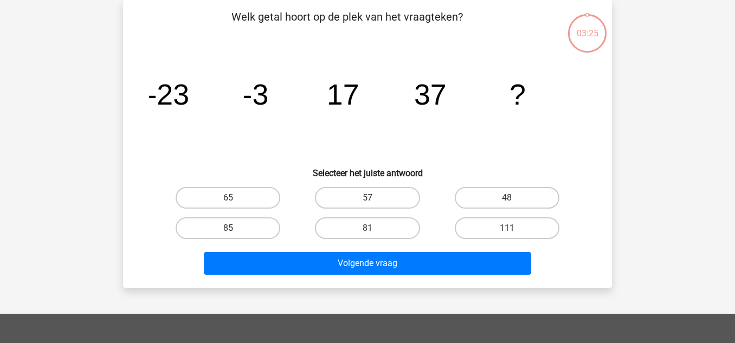
click at [407, 202] on label "57" at bounding box center [367, 198] width 105 height 22
click at [374, 202] on input "57" at bounding box center [370, 201] width 7 height 7
radio input "true"
click at [347, 193] on label "57" at bounding box center [367, 198] width 105 height 22
click at [367, 198] on input "57" at bounding box center [370, 201] width 7 height 7
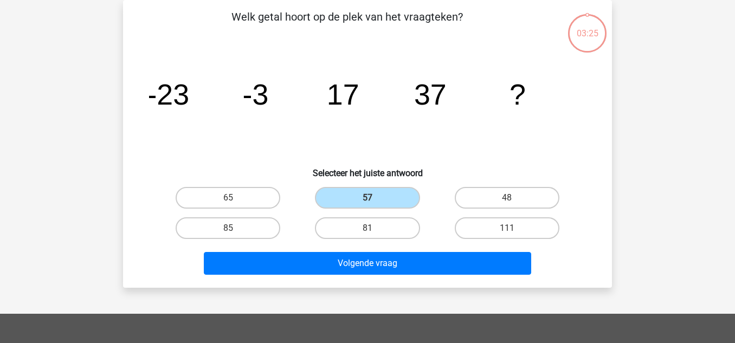
click at [305, 234] on div "81" at bounding box center [367, 228] width 131 height 22
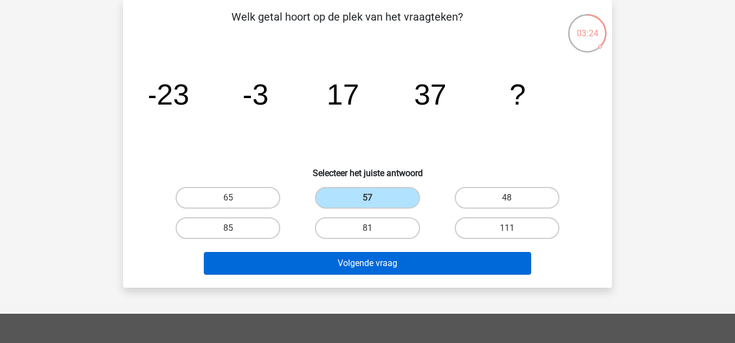
click at [342, 270] on button "Volgende vraag" at bounding box center [368, 263] width 328 height 23
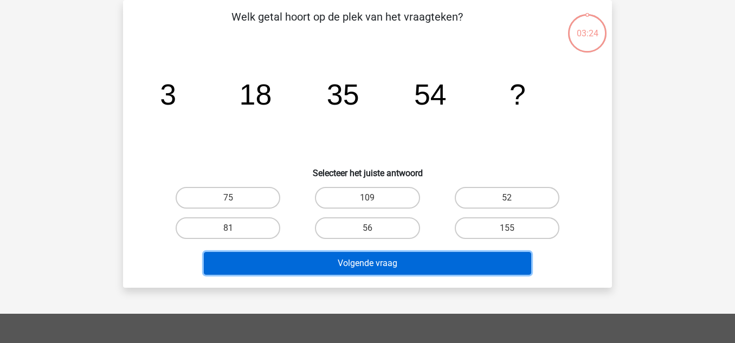
click at [371, 256] on button "Volgende vraag" at bounding box center [368, 263] width 328 height 23
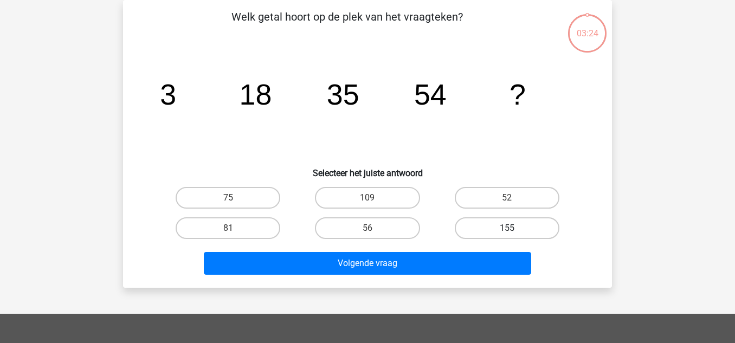
click at [476, 221] on label "155" at bounding box center [506, 228] width 105 height 22
click at [506, 228] on input "155" at bounding box center [509, 231] width 7 height 7
radio input "true"
click at [466, 202] on label "52" at bounding box center [506, 198] width 105 height 22
click at [506, 202] on input "52" at bounding box center [509, 201] width 7 height 7
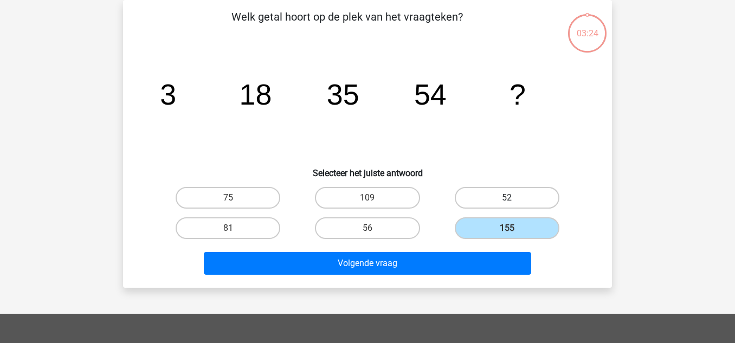
radio input "true"
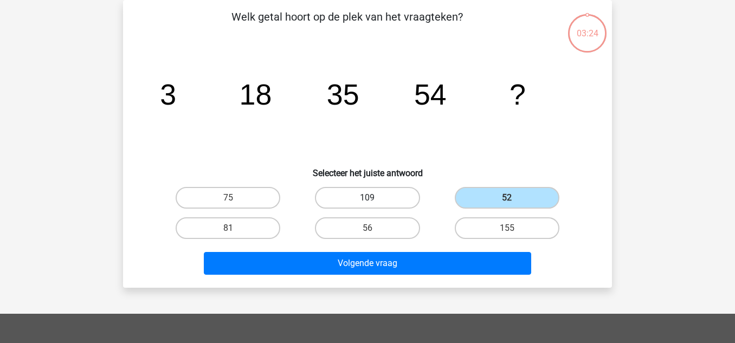
click at [382, 188] on label "109" at bounding box center [367, 198] width 105 height 22
click at [374, 198] on input "109" at bounding box center [370, 201] width 7 height 7
radio input "true"
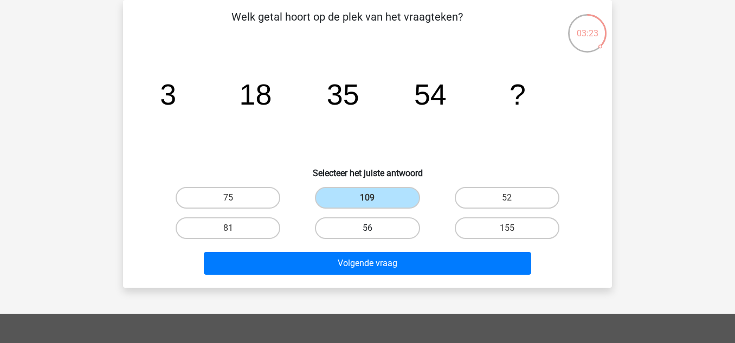
click at [343, 235] on label "56" at bounding box center [367, 228] width 105 height 22
click at [367, 235] on input "56" at bounding box center [370, 231] width 7 height 7
radio input "true"
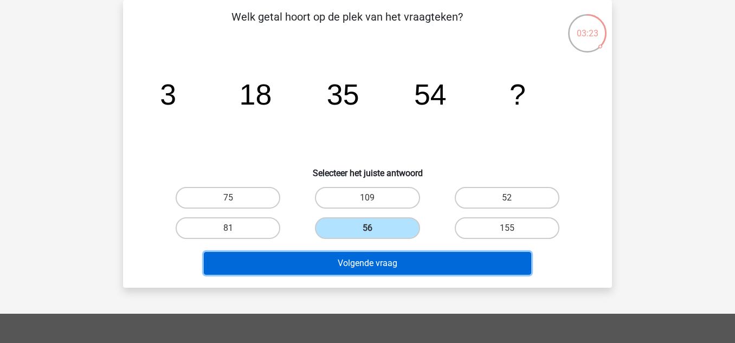
click at [362, 263] on button "Volgende vraag" at bounding box center [368, 263] width 328 height 23
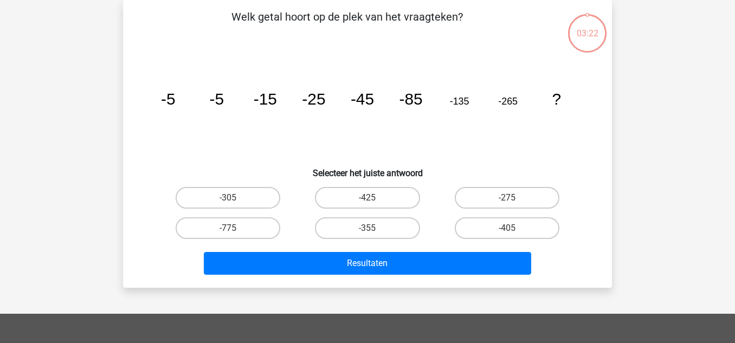
click at [444, 197] on div "-275" at bounding box center [506, 198] width 131 height 22
click at [381, 187] on label "-425" at bounding box center [367, 198] width 105 height 22
click at [374, 198] on input "-425" at bounding box center [370, 201] width 7 height 7
radio input "true"
click at [340, 238] on label "-355" at bounding box center [367, 228] width 105 height 22
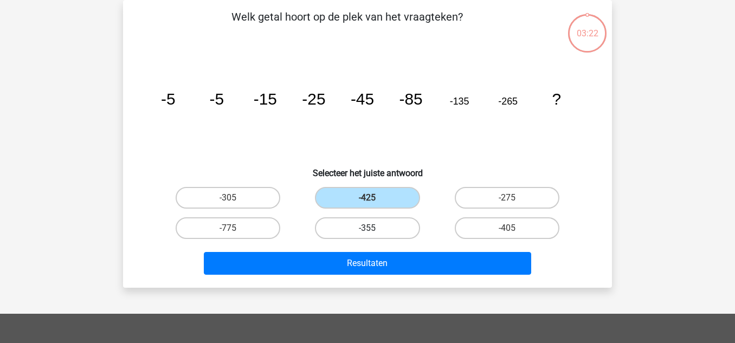
click at [367, 235] on input "-355" at bounding box center [370, 231] width 7 height 7
radio input "true"
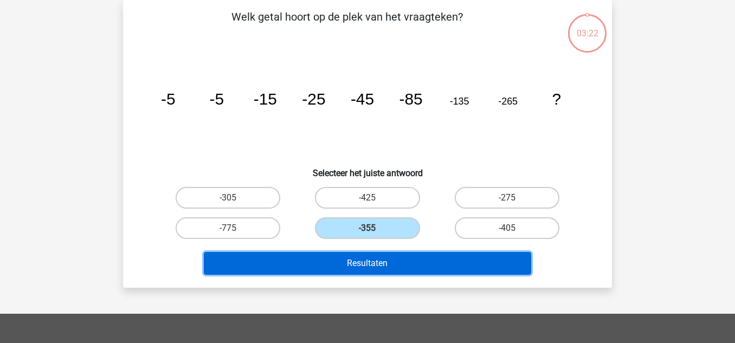
click at [349, 267] on button "Resultaten" at bounding box center [368, 263] width 328 height 23
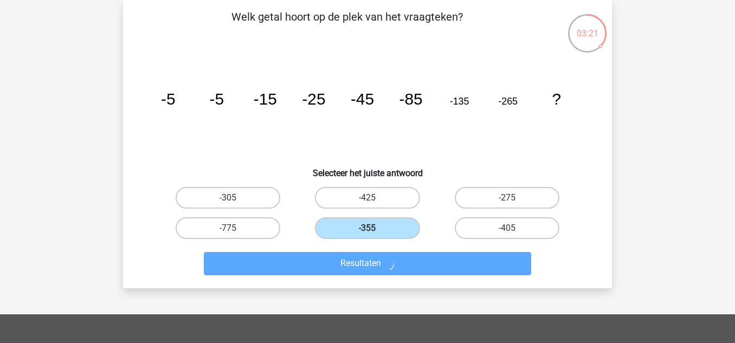
click at [457, 220] on div "-405" at bounding box center [506, 228] width 131 height 22
click at [416, 194] on label "-425" at bounding box center [367, 198] width 105 height 22
click at [374, 198] on input "-425" at bounding box center [370, 201] width 7 height 7
radio input "true"
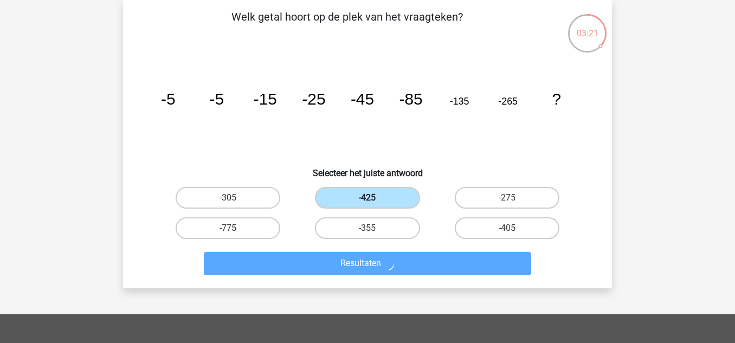
click at [375, 196] on label "-425" at bounding box center [367, 198] width 105 height 22
click at [374, 198] on input "-425" at bounding box center [370, 201] width 7 height 7
click at [472, 220] on label "-405" at bounding box center [506, 228] width 105 height 22
click at [506, 228] on input "-405" at bounding box center [509, 231] width 7 height 7
radio input "true"
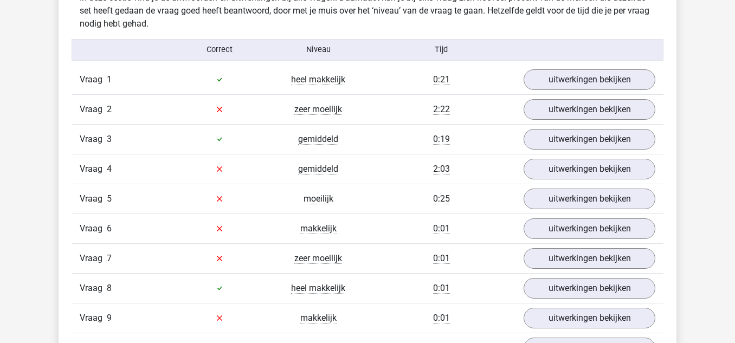
scroll to position [680, 0]
click at [335, 110] on span "zeer moeilijk" at bounding box center [318, 110] width 48 height 11
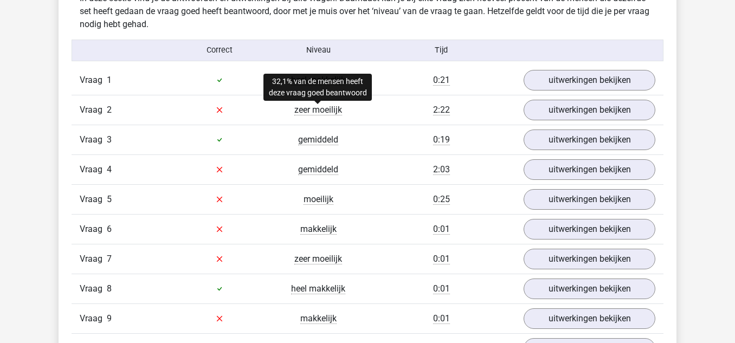
click at [449, 109] on span "2:22" at bounding box center [441, 110] width 17 height 11
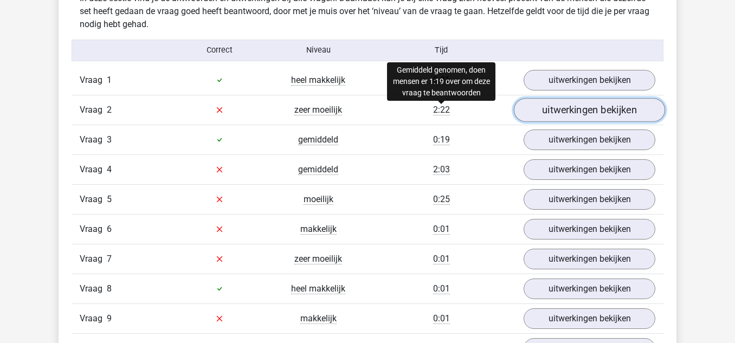
click at [582, 105] on link "uitwerkingen bekijken" at bounding box center [589, 110] width 151 height 24
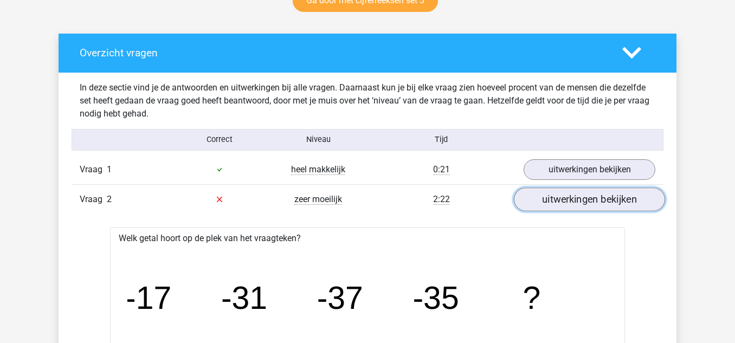
scroll to position [590, 0]
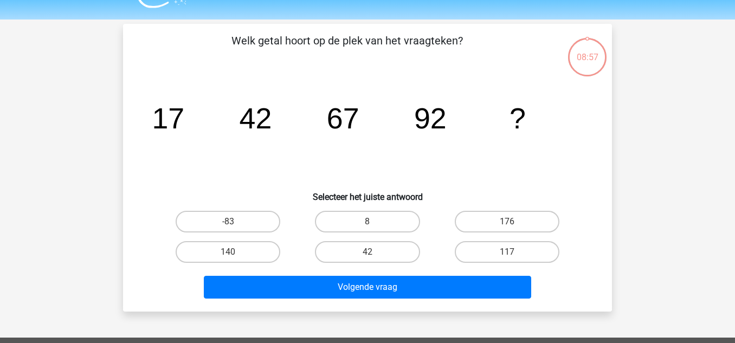
scroll to position [27, 0]
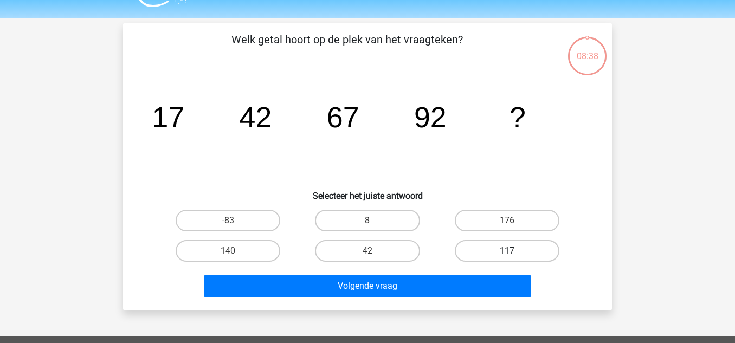
click at [523, 258] on label "117" at bounding box center [506, 251] width 105 height 22
click at [514, 258] on input "117" at bounding box center [509, 254] width 7 height 7
radio input "true"
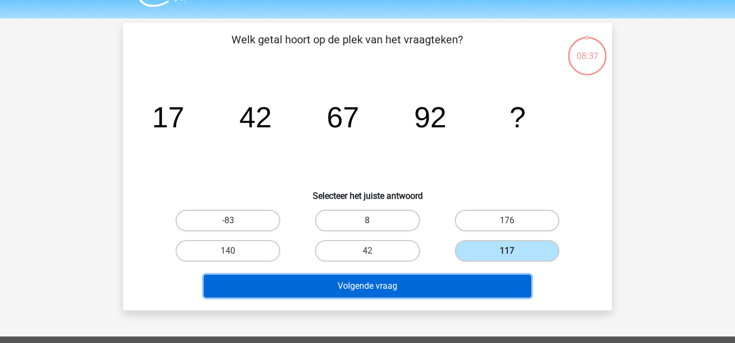
click at [483, 289] on button "Volgende vraag" at bounding box center [368, 286] width 328 height 23
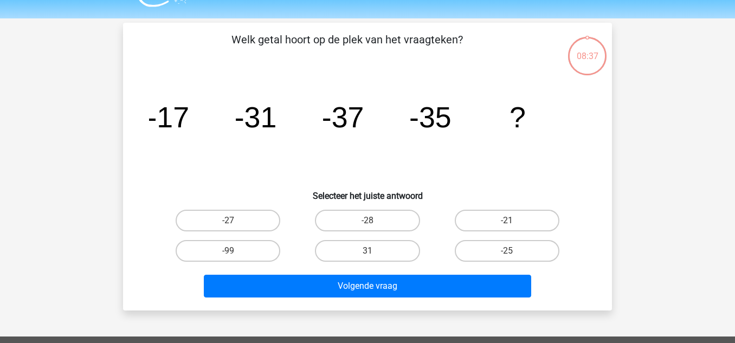
scroll to position [50, 0]
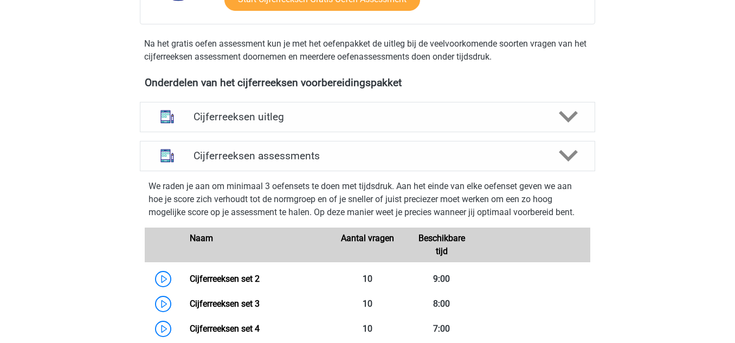
scroll to position [327, 0]
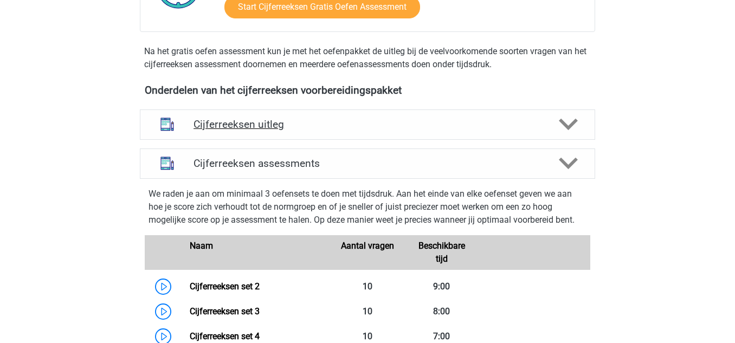
click at [190, 131] on div "Cijferreeksen uitleg" at bounding box center [367, 124] width 364 height 12
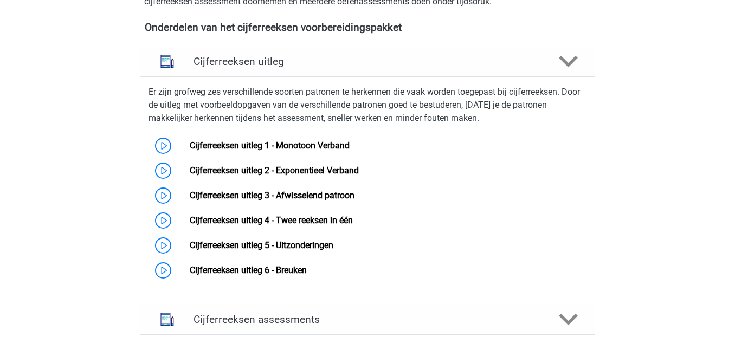
scroll to position [401, 0]
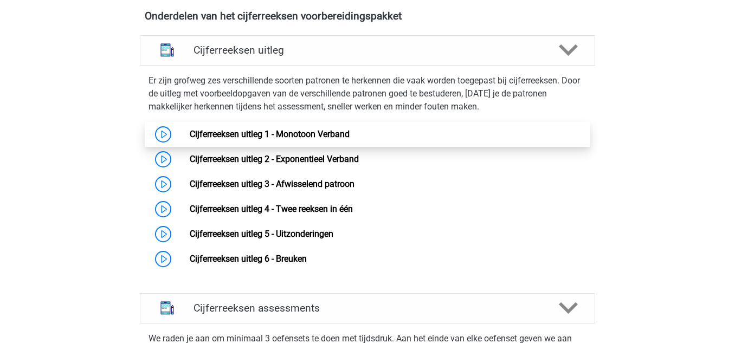
click at [203, 139] on link "Cijferreeksen uitleg 1 - Monotoon Verband" at bounding box center [270, 134] width 160 height 10
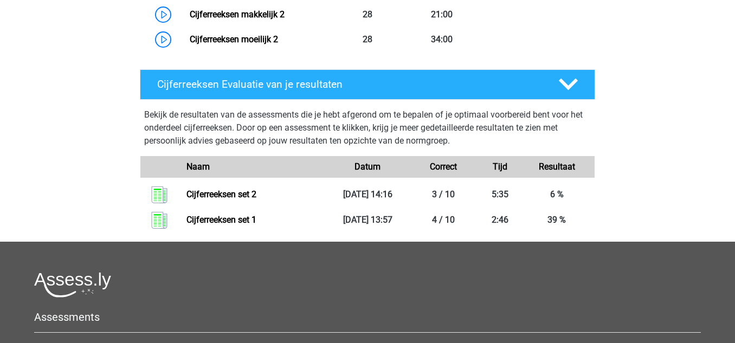
scroll to position [1393, 0]
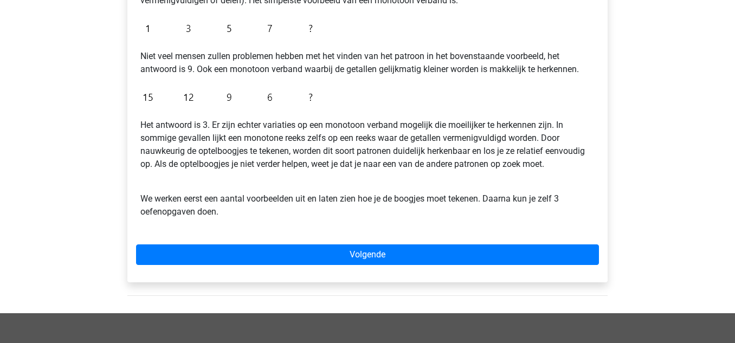
scroll to position [258, 0]
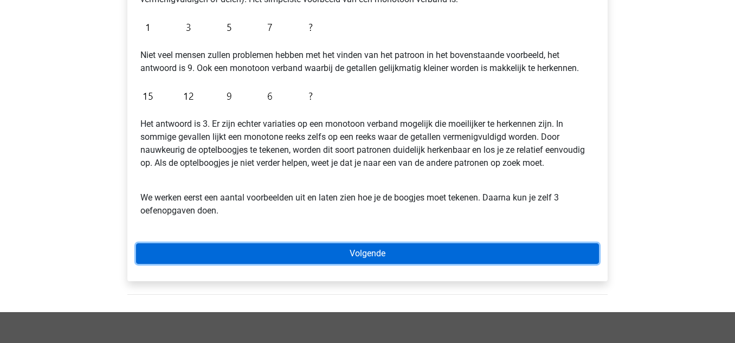
click at [180, 253] on link "Volgende" at bounding box center [367, 253] width 463 height 21
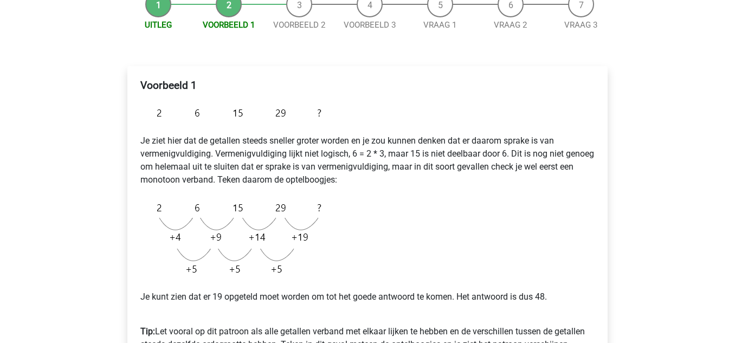
scroll to position [119, 0]
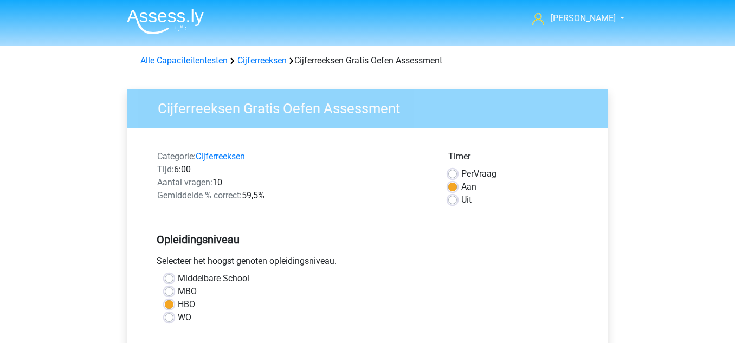
scroll to position [210, 0]
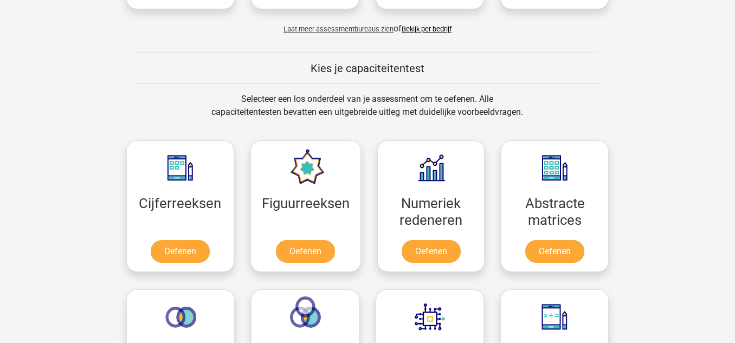
scroll to position [369, 0]
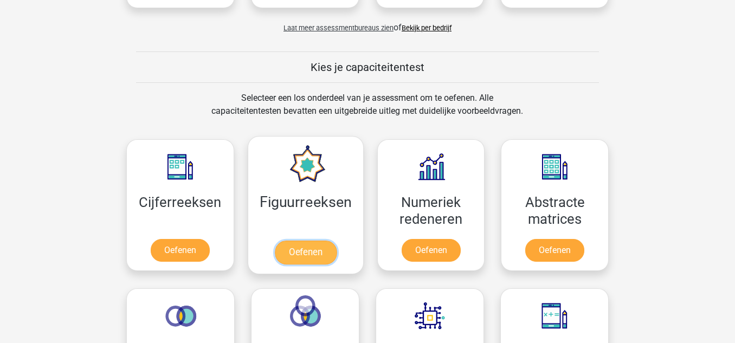
click at [290, 263] on link "Oefenen" at bounding box center [305, 253] width 62 height 24
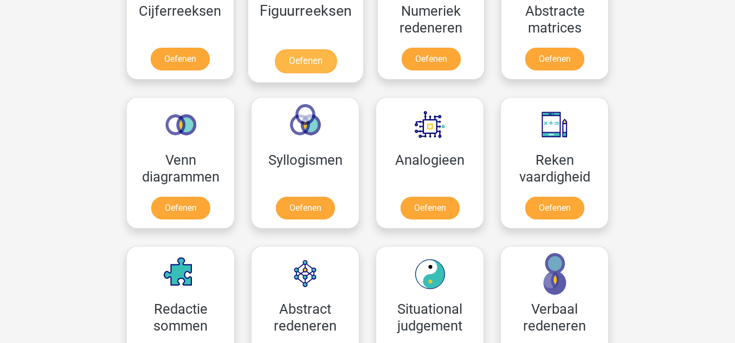
scroll to position [562, 0]
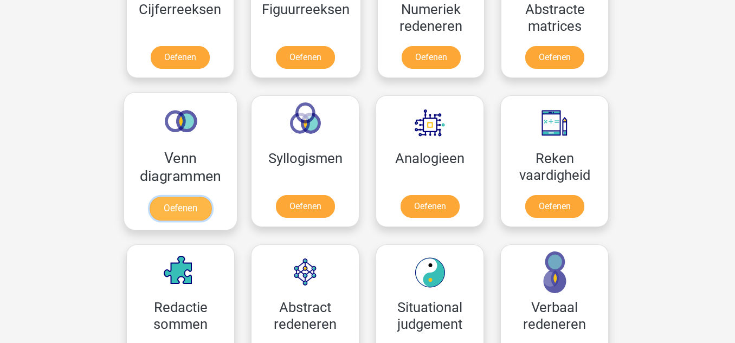
click at [167, 210] on link "Oefenen" at bounding box center [181, 209] width 62 height 24
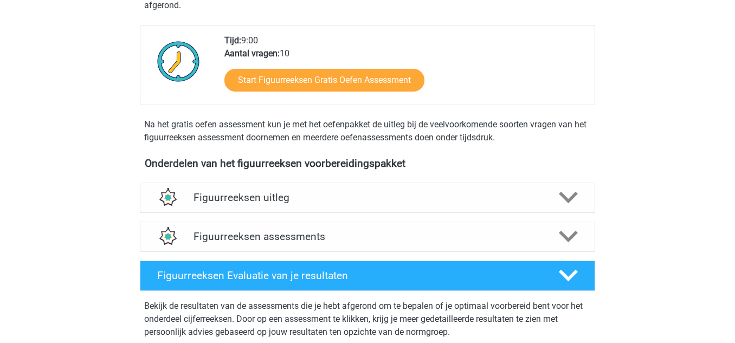
scroll to position [262, 0]
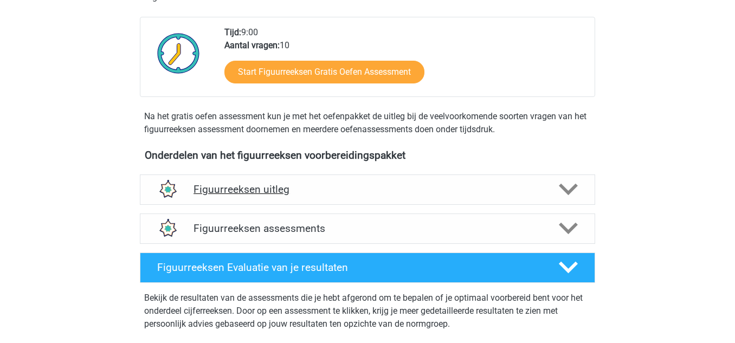
click at [196, 198] on div "Figuurreeksen uitleg" at bounding box center [367, 189] width 455 height 30
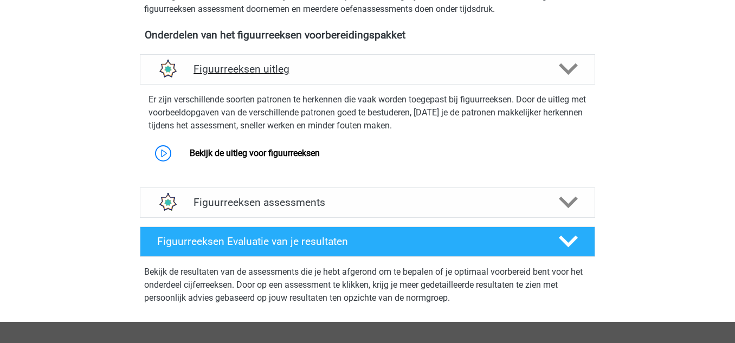
scroll to position [381, 0]
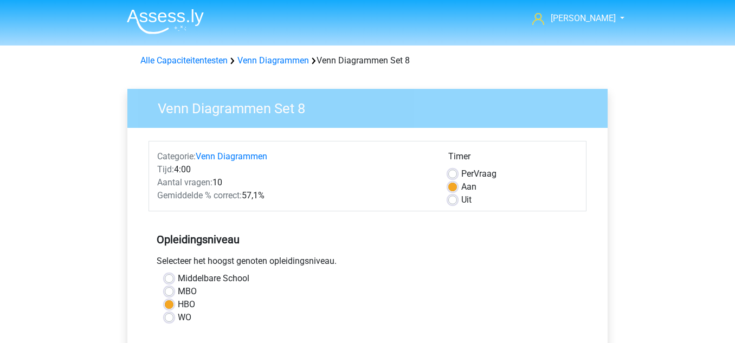
click at [441, 206] on div "Categorie: Venn Diagrammen Tijd: 4:00 Aantal vragen: 10 Gemiddelde % correct: 5…" at bounding box center [367, 176] width 438 height 70
click at [461, 197] on label "Uit" at bounding box center [466, 199] width 10 height 13
click at [449, 197] on input "Uit" at bounding box center [452, 198] width 9 height 11
radio input "true"
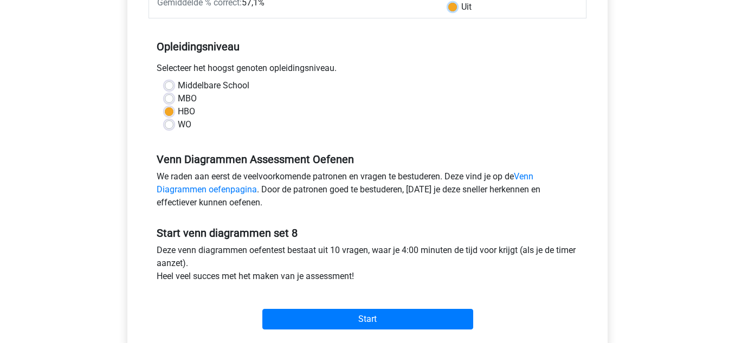
scroll to position [196, 0]
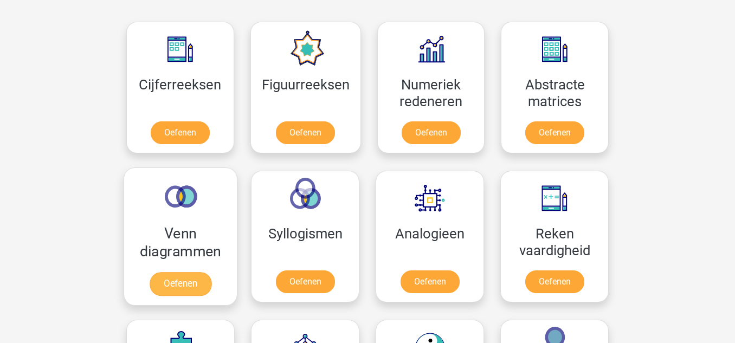
scroll to position [486, 0]
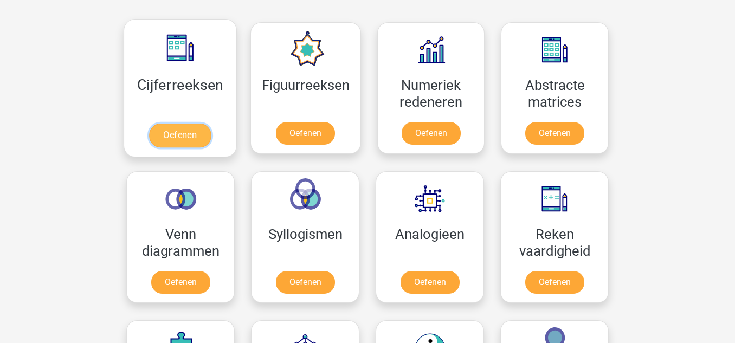
click at [194, 135] on link "Oefenen" at bounding box center [180, 136] width 62 height 24
